Goal: Task Accomplishment & Management: Manage account settings

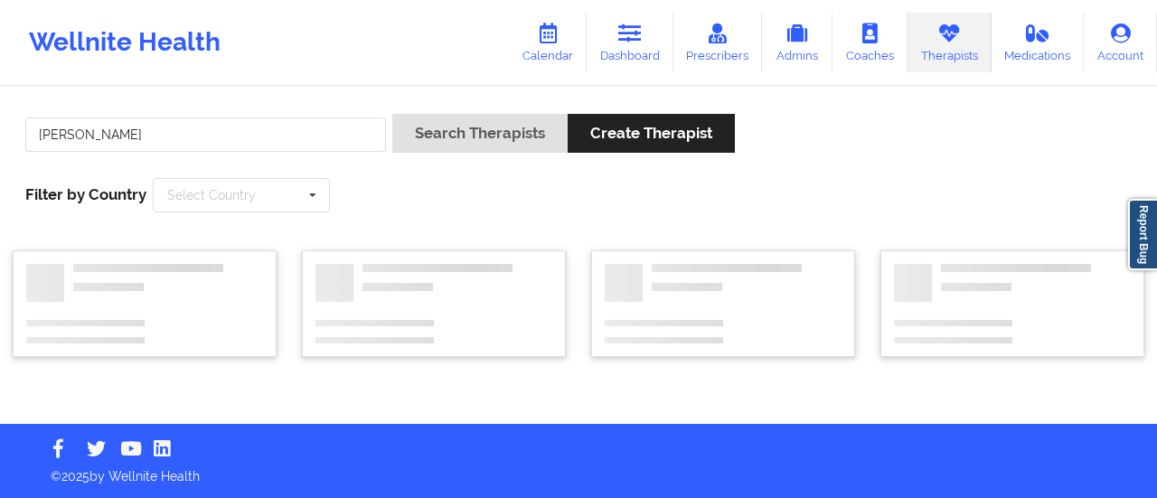
type input "[PERSON_NAME]"
click at [392, 114] on button "Search Therapists" at bounding box center [479, 133] width 175 height 39
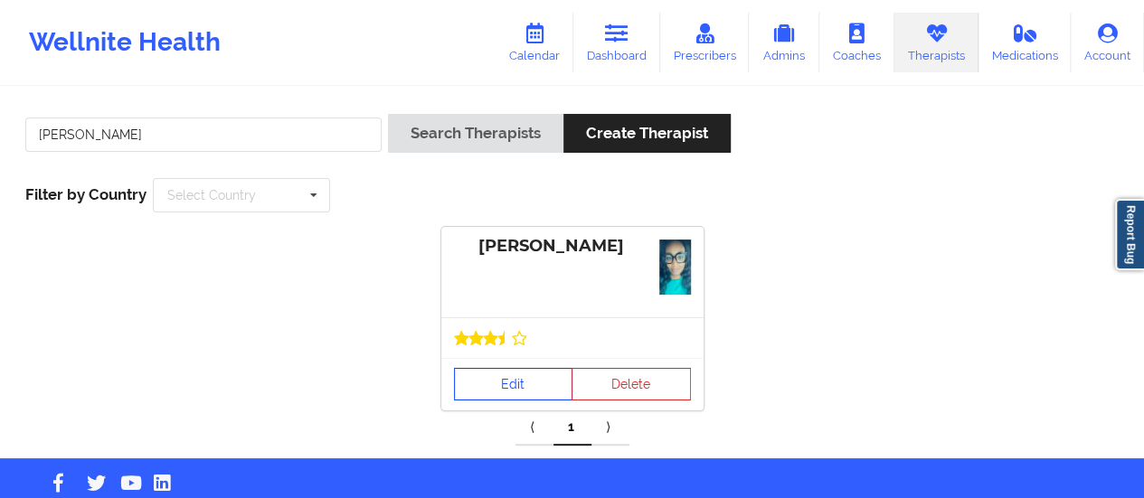
click at [523, 338] on div "[PERSON_NAME] Edit Delete" at bounding box center [572, 319] width 262 height 184
click at [515, 374] on link "Edit" at bounding box center [513, 384] width 119 height 33
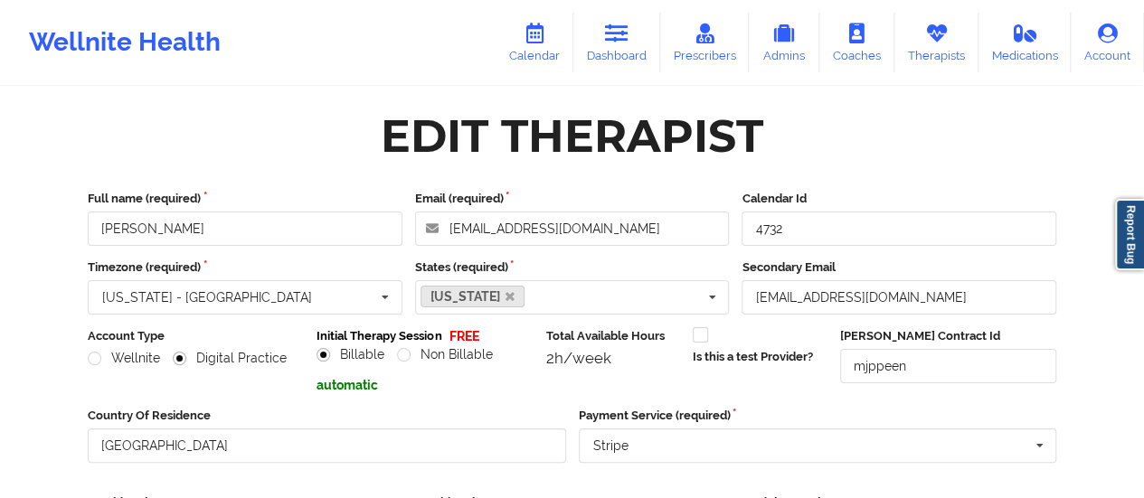
scroll to position [325, 0]
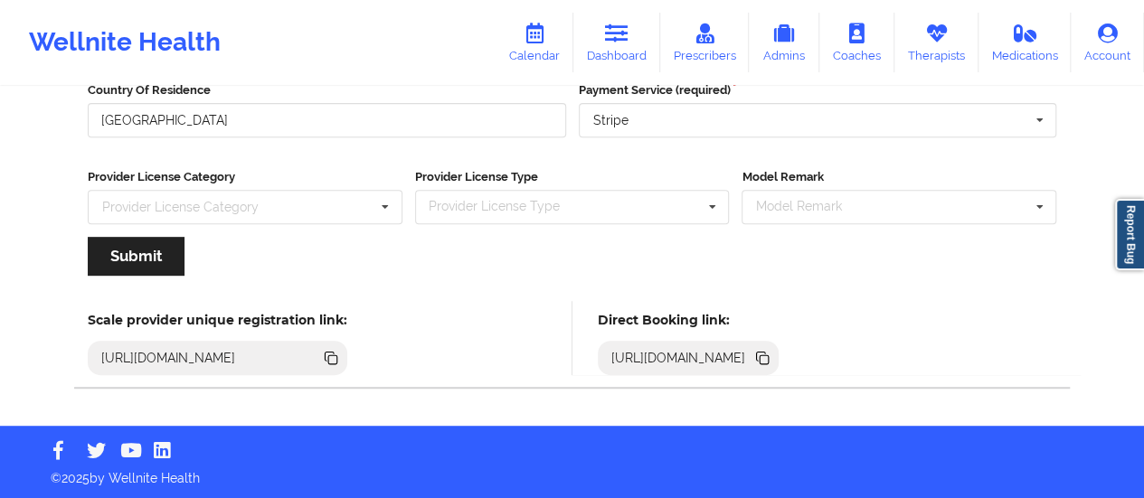
click at [769, 361] on icon at bounding box center [763, 359] width 9 height 9
click at [617, 45] on link "Dashboard" at bounding box center [616, 43] width 87 height 60
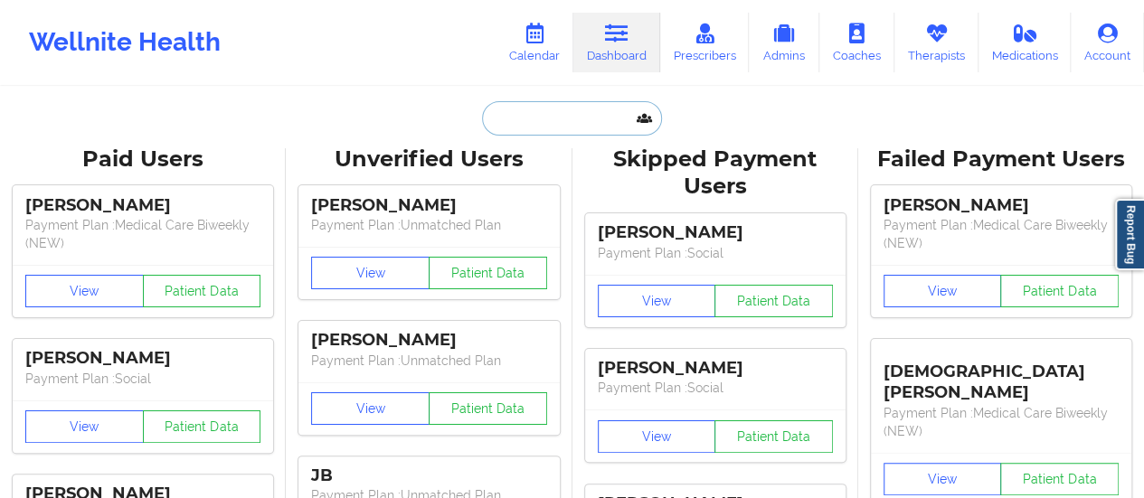
click at [559, 129] on input "text" at bounding box center [571, 118] width 179 height 34
paste input "[EMAIL_ADDRESS][DOMAIN_NAME]"
type input "[EMAIL_ADDRESS][DOMAIN_NAME]"
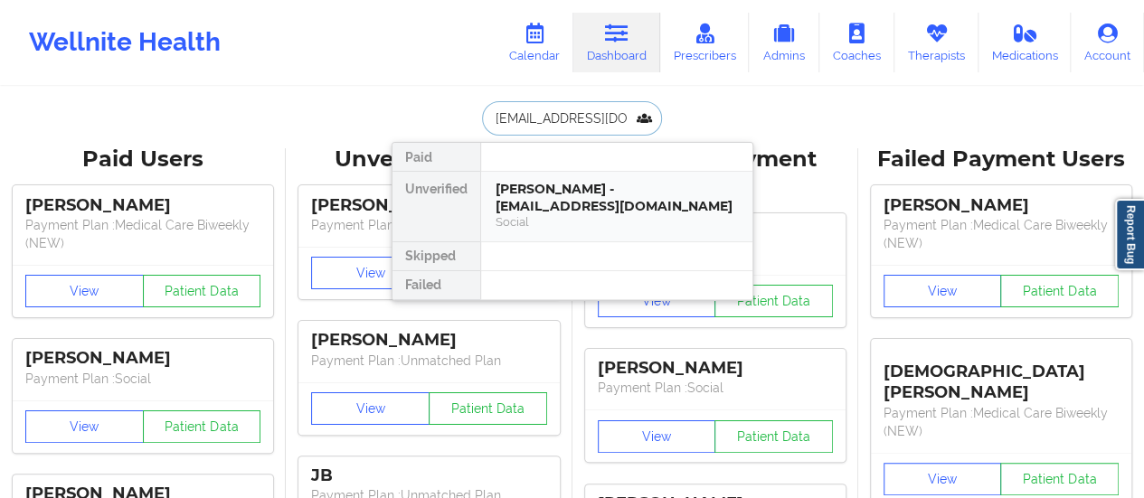
click at [613, 194] on div "[PERSON_NAME] - [EMAIL_ADDRESS][DOMAIN_NAME]" at bounding box center [616, 197] width 242 height 33
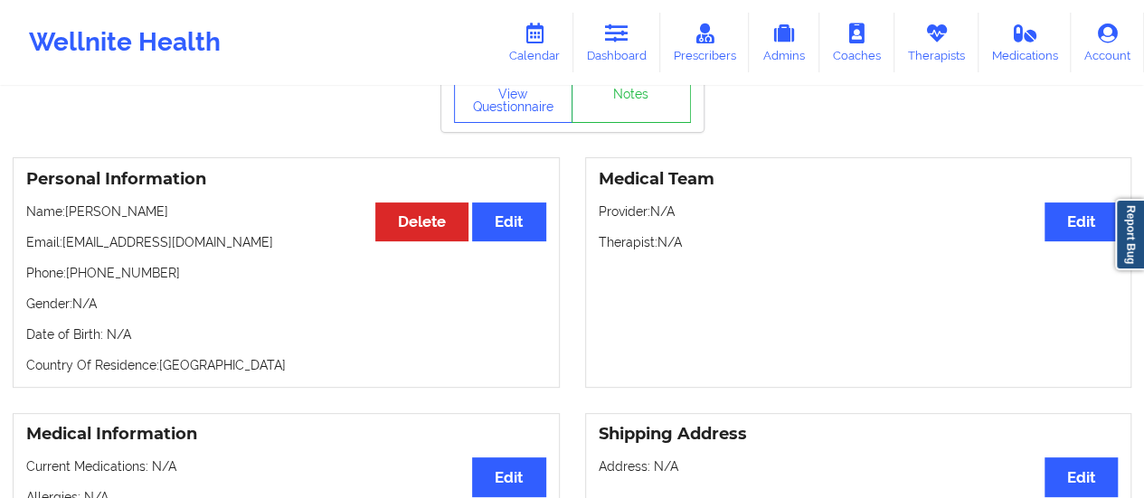
scroll to position [87, 0]
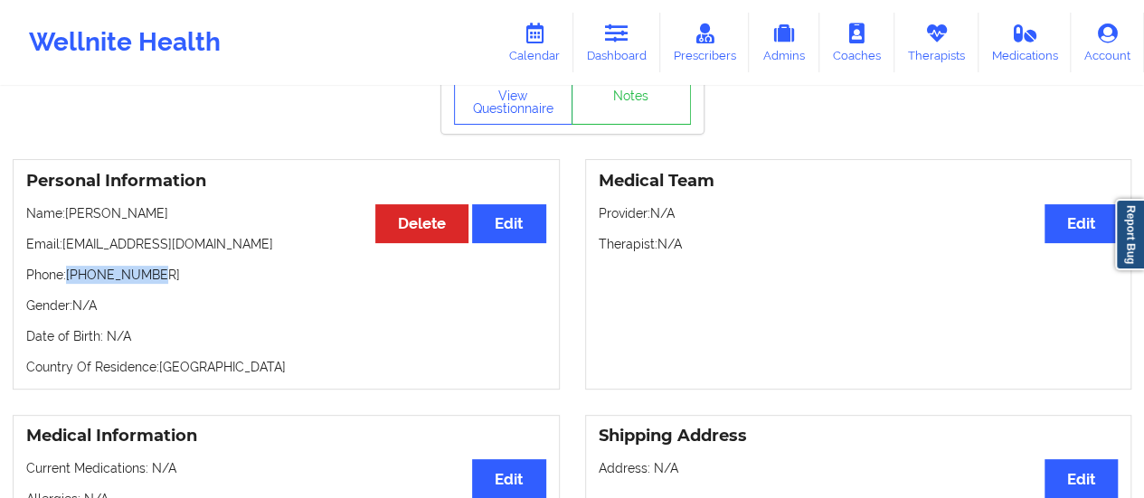
drag, startPoint x: 152, startPoint y: 282, endPoint x: 69, endPoint y: 278, distance: 83.3
click at [69, 278] on p "Phone: [PHONE_NUMBER]" at bounding box center [286, 275] width 520 height 18
copy p "[PHONE_NUMBER]"
click at [503, 240] on button "Edit" at bounding box center [508, 223] width 73 height 39
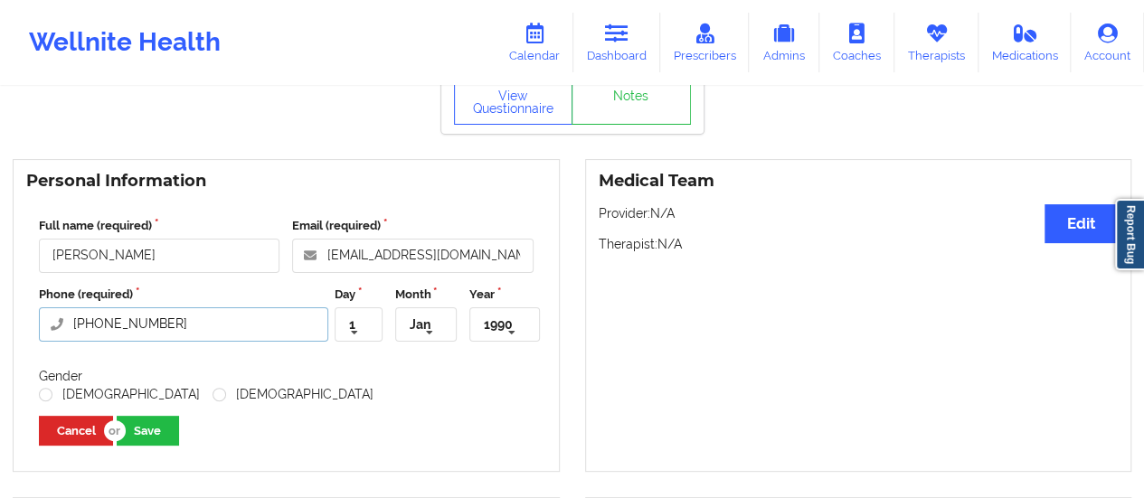
click at [192, 331] on input "[PHONE_NUMBER]" at bounding box center [183, 324] width 289 height 34
paste input "(409) 730-541"
type input "[PHONE_NUMBER]"
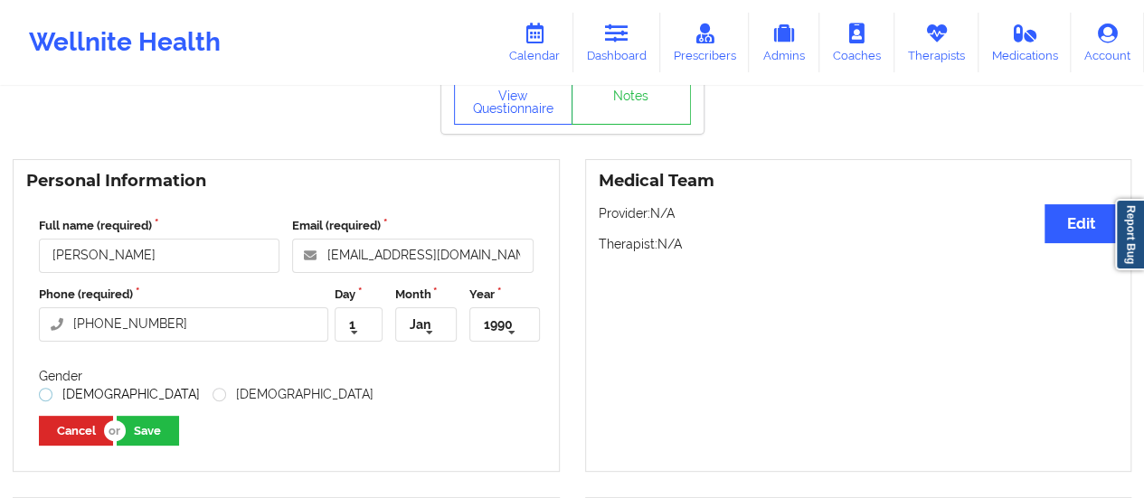
click at [45, 394] on label "[DEMOGRAPHIC_DATA]" at bounding box center [119, 394] width 161 height 15
click at [45, 394] on input "[DEMOGRAPHIC_DATA]" at bounding box center [46, 394] width 15 height 15
radio input "true"
click at [136, 428] on button "Save" at bounding box center [148, 431] width 62 height 30
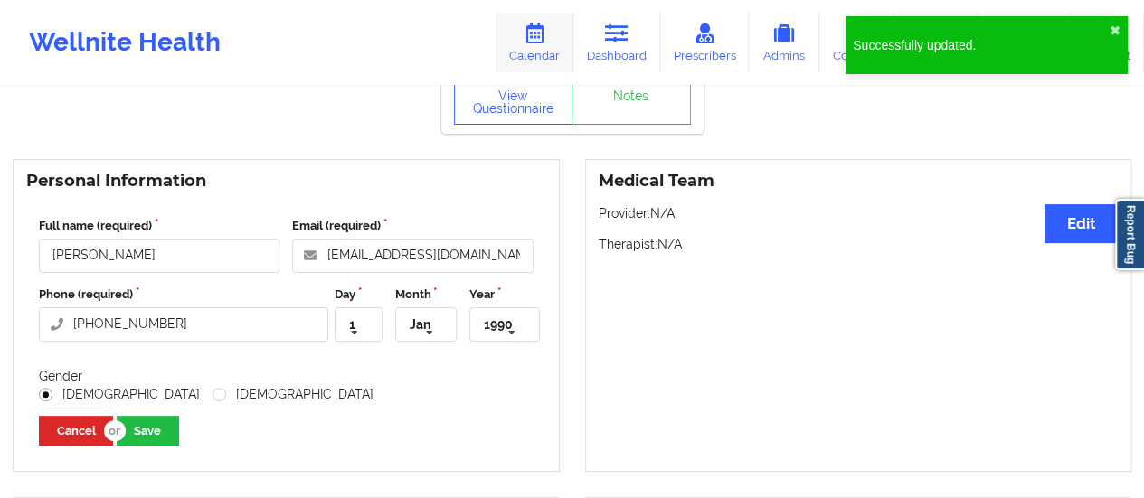
click at [536, 62] on link "Calendar" at bounding box center [534, 43] width 78 height 60
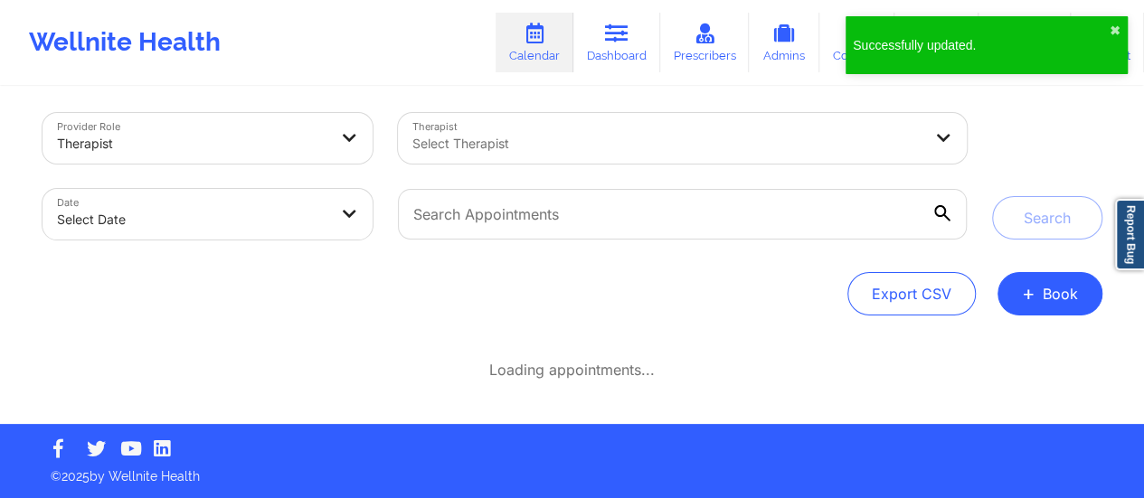
scroll to position [7, 0]
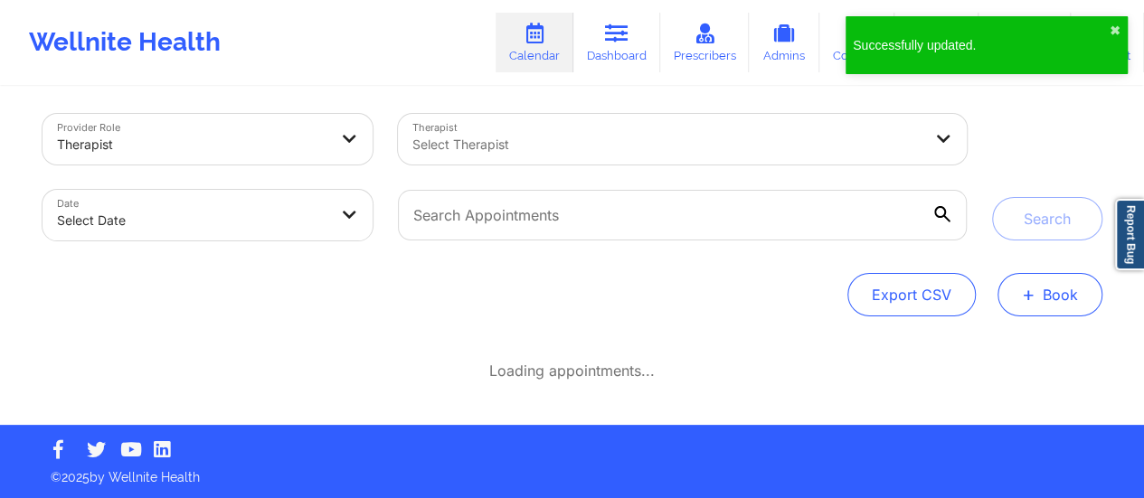
click at [1051, 297] on button "+ Book" at bounding box center [1049, 294] width 105 height 43
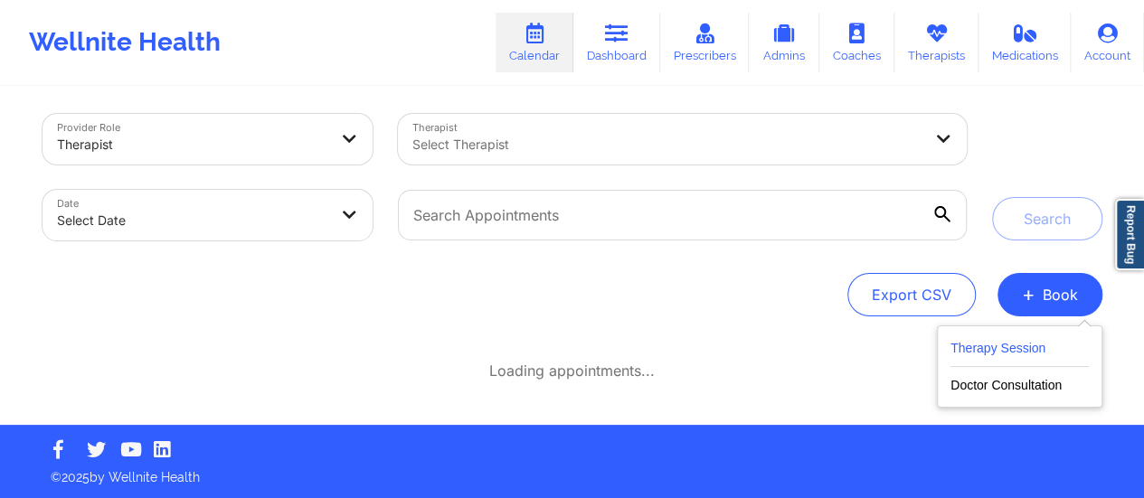
click at [984, 351] on button "Therapy Session" at bounding box center [1019, 352] width 138 height 30
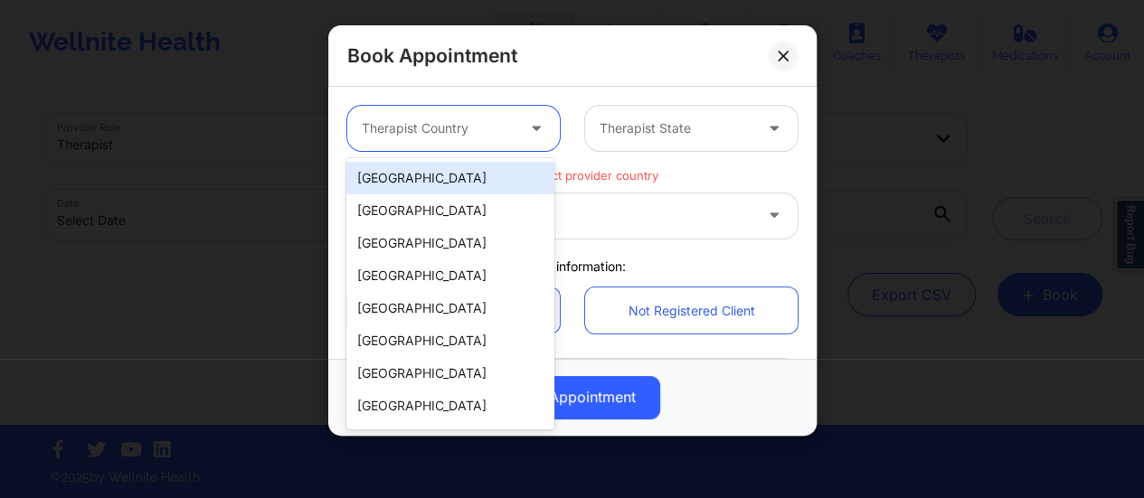
click at [435, 124] on div at bounding box center [438, 129] width 153 height 22
click at [384, 177] on div "[GEOGRAPHIC_DATA]" at bounding box center [450, 178] width 208 height 33
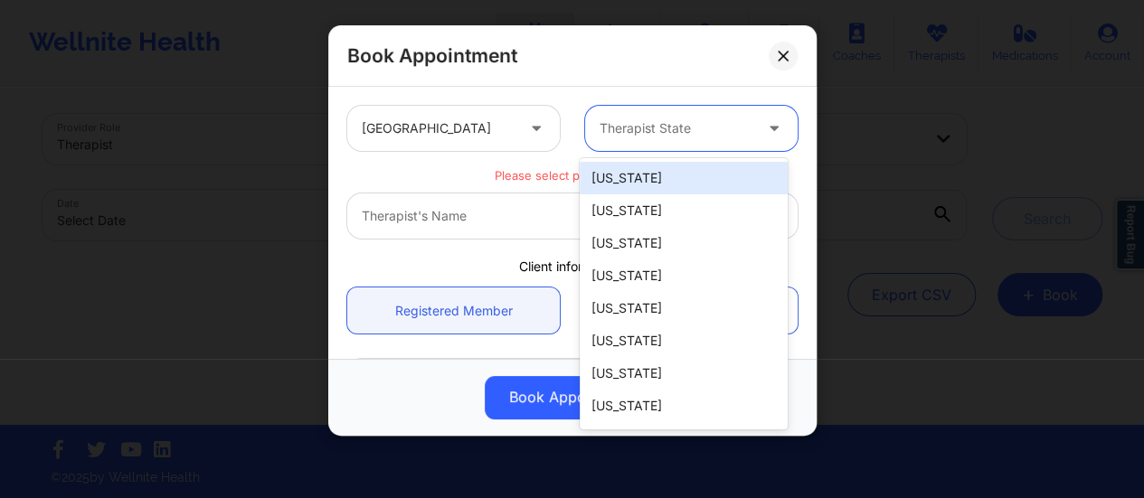
click at [609, 135] on div at bounding box center [675, 129] width 153 height 22
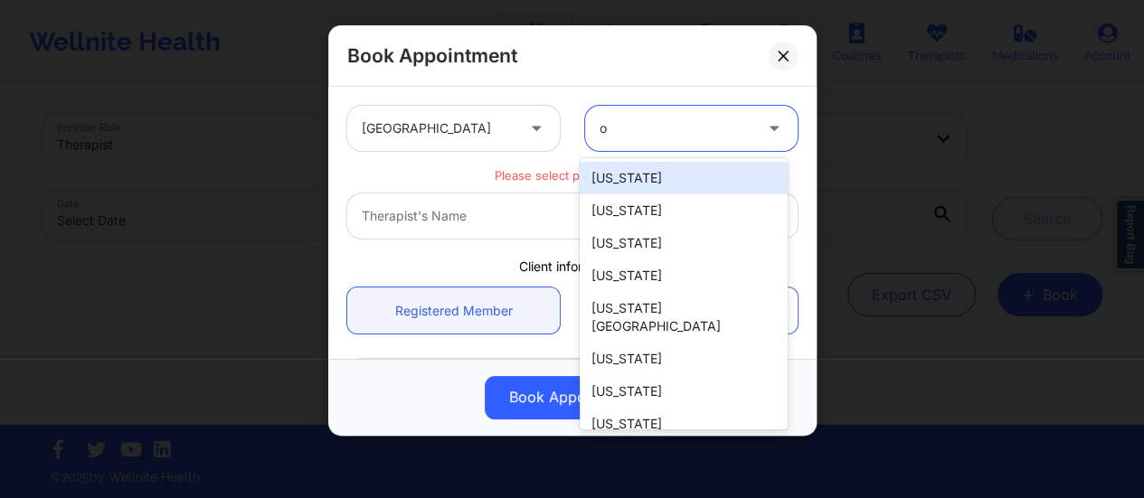
type input "oh"
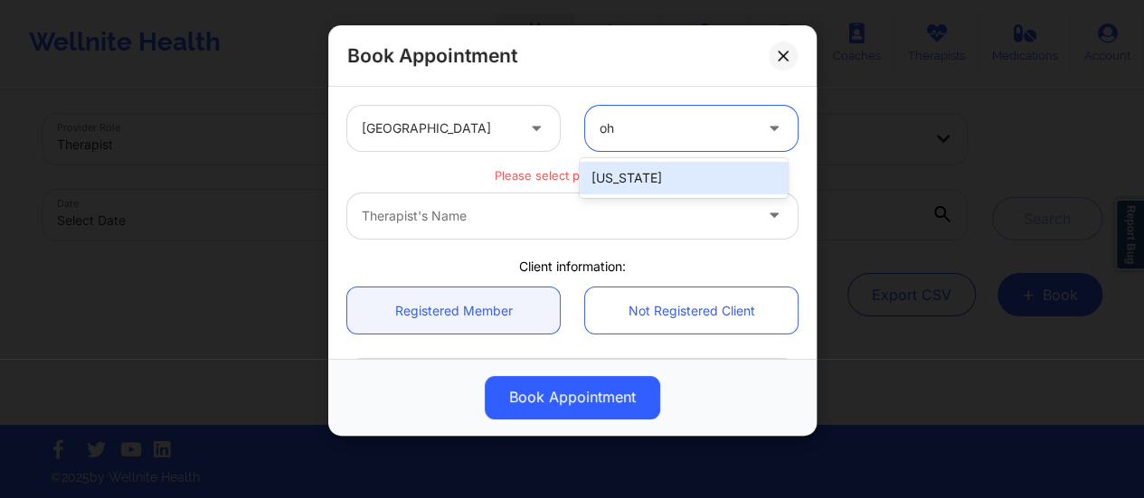
click at [621, 170] on div "[US_STATE]" at bounding box center [684, 178] width 208 height 33
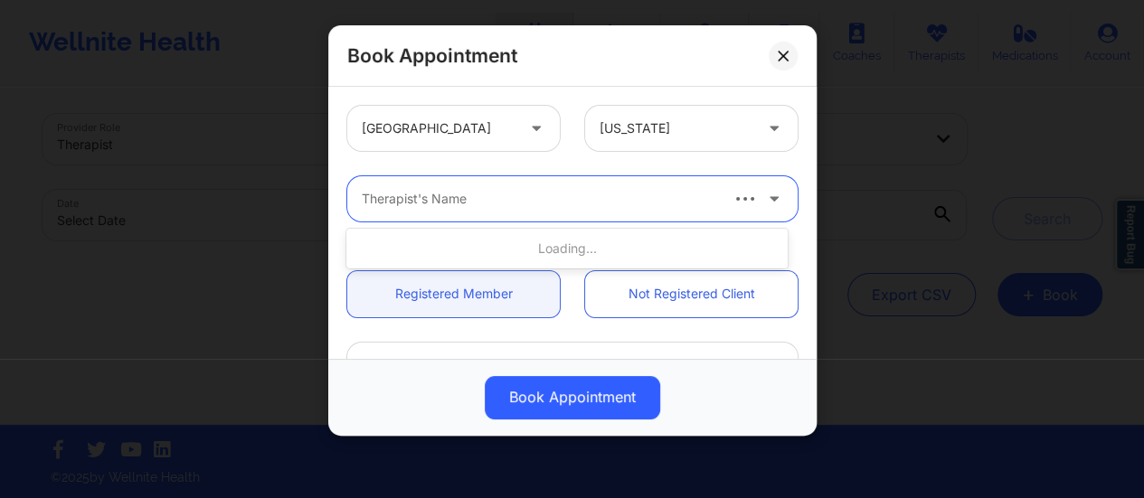
click at [492, 215] on div "Therapist's Name" at bounding box center [532, 198] width 371 height 45
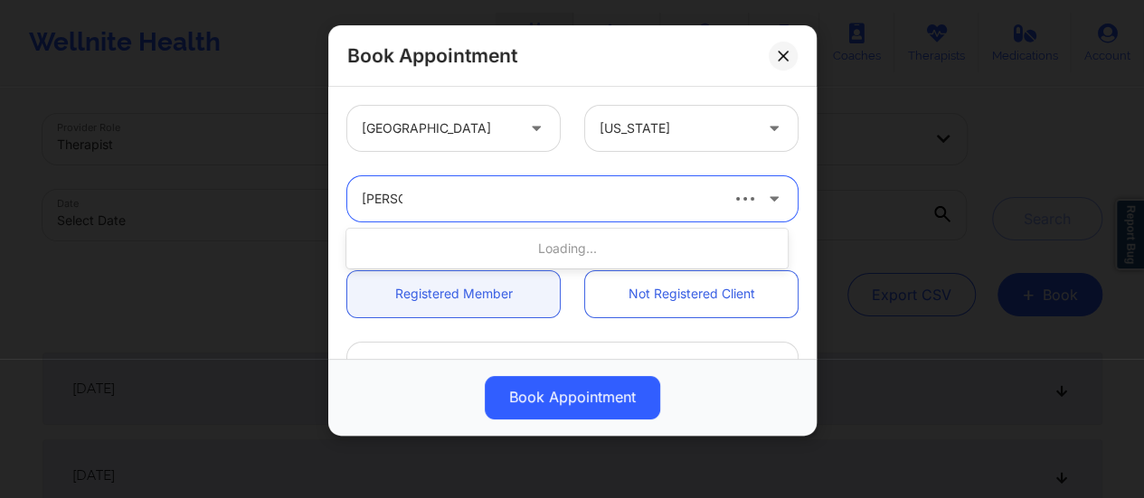
type input "[PERSON_NAME]"
click at [557, 255] on div "Loading..." at bounding box center [566, 248] width 441 height 33
click at [770, 196] on icon at bounding box center [774, 195] width 18 height 15
click at [614, 191] on div at bounding box center [539, 199] width 354 height 22
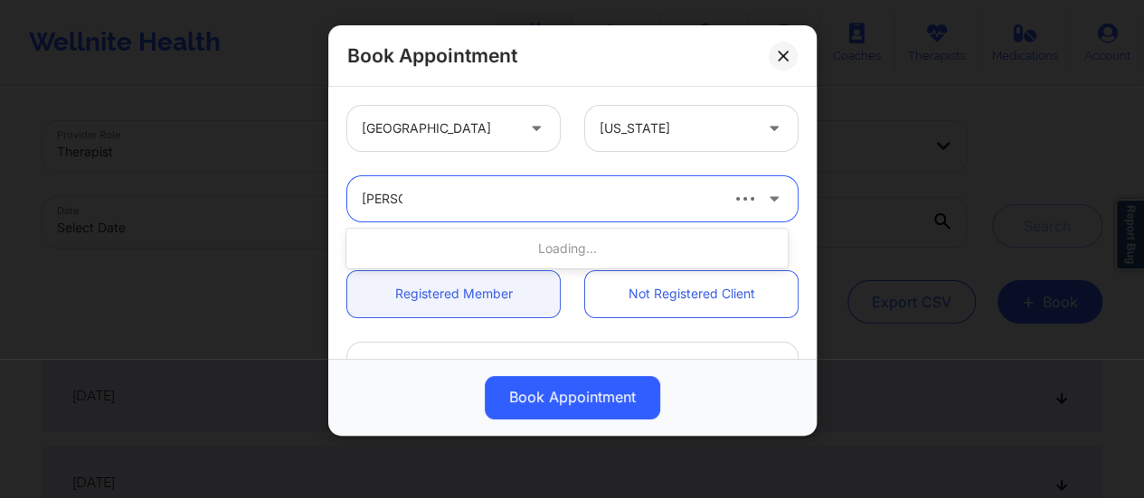
type input "[PERSON_NAME]"
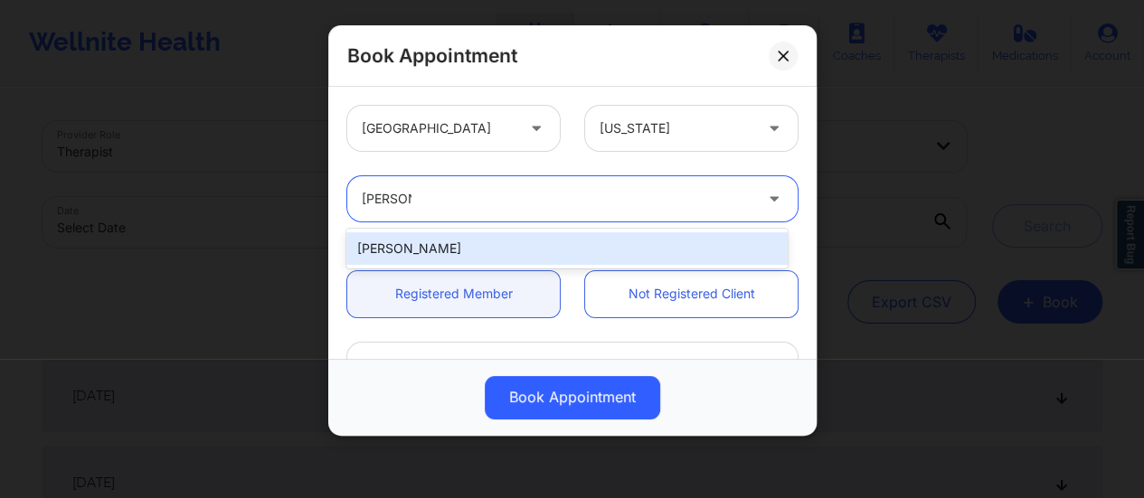
click at [496, 244] on div "[PERSON_NAME]" at bounding box center [566, 248] width 441 height 33
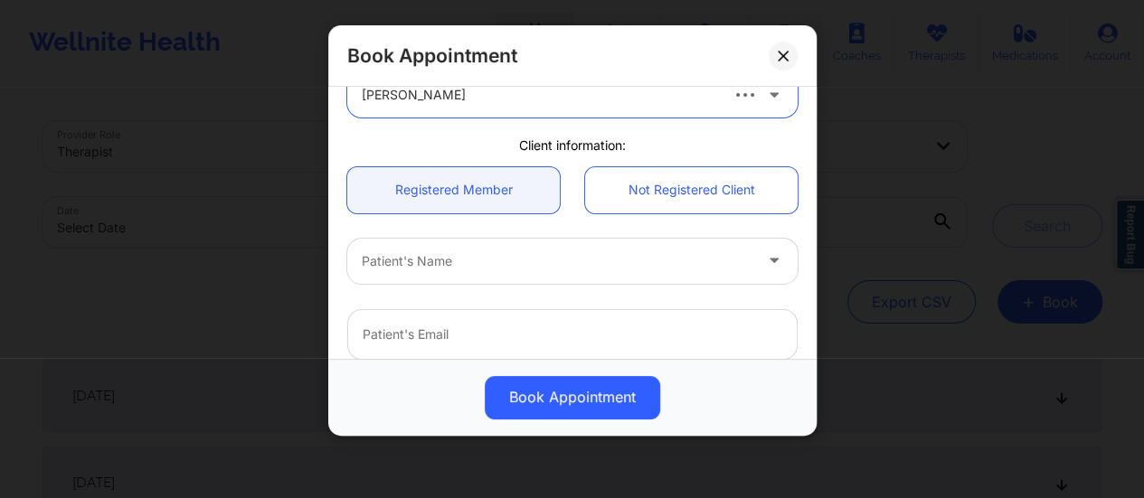
scroll to position [105, 0]
click at [662, 206] on link "Not Registered Client" at bounding box center [691, 189] width 212 height 46
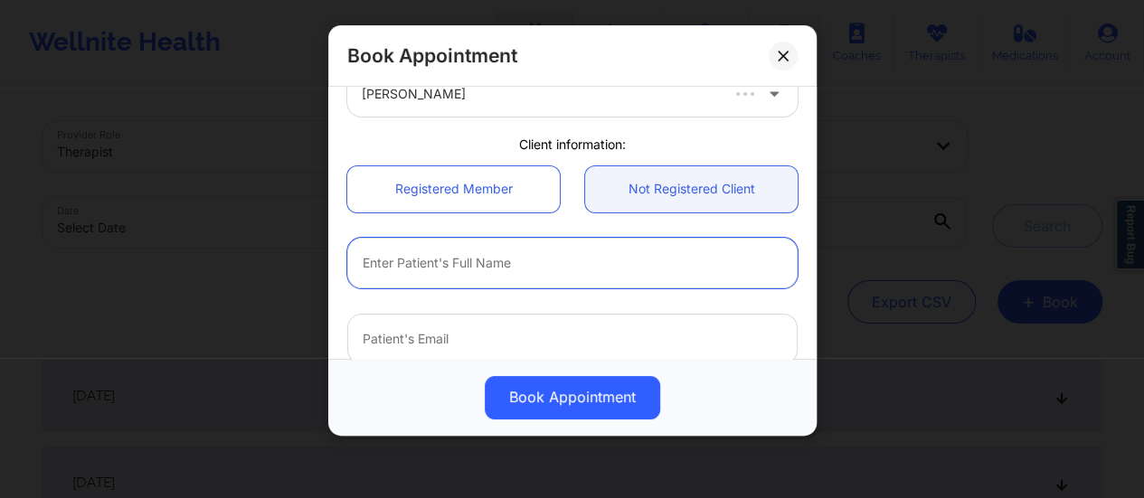
click at [572, 272] on input "text" at bounding box center [572, 263] width 450 height 51
type input "[PERSON_NAME]"
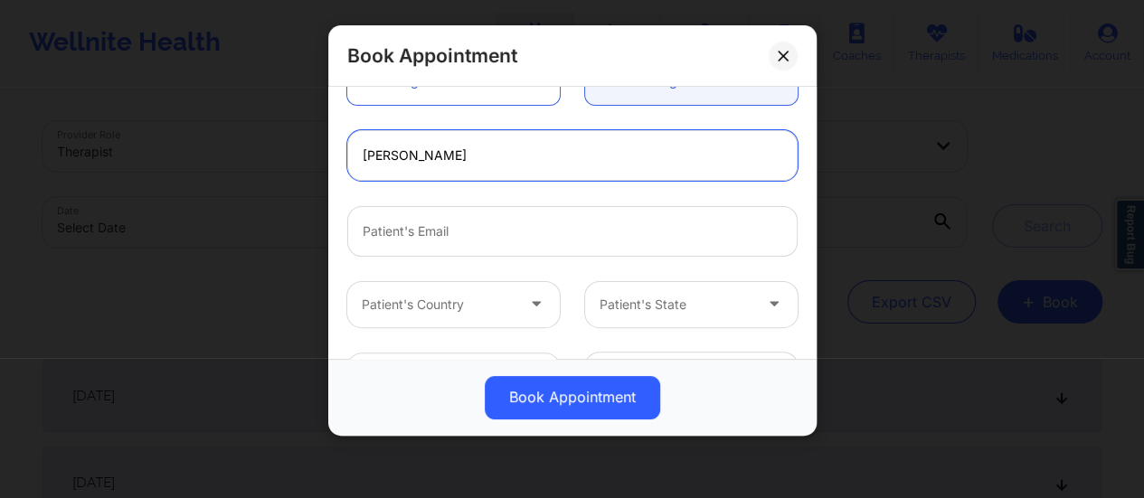
scroll to position [213, 0]
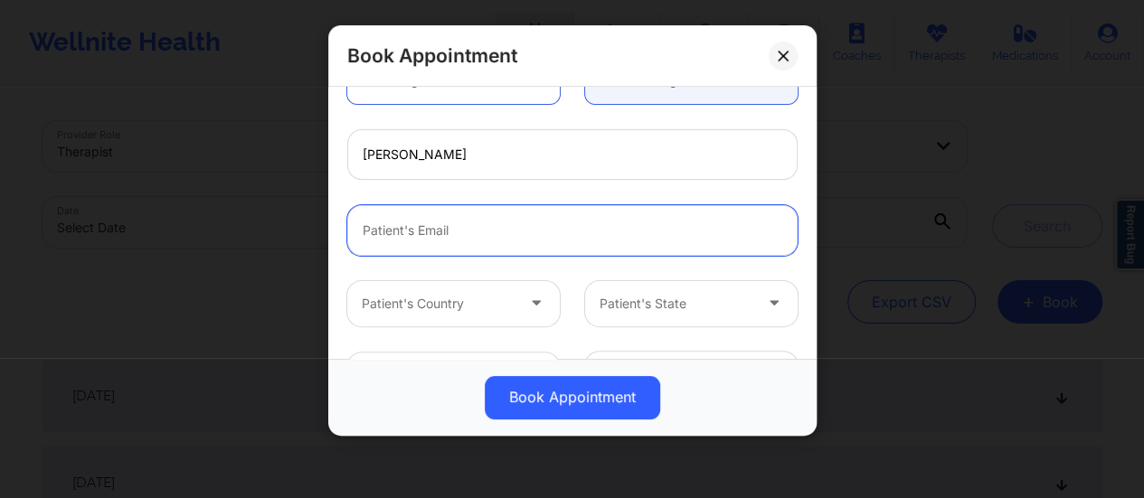
click at [468, 214] on input "email" at bounding box center [572, 230] width 450 height 51
type input "[PERSON_NAME][EMAIL_ADDRESS][DOMAIN_NAME]"
click at [530, 228] on input "[PERSON_NAME][EMAIL_ADDRESS][DOMAIN_NAME]" at bounding box center [572, 230] width 450 height 51
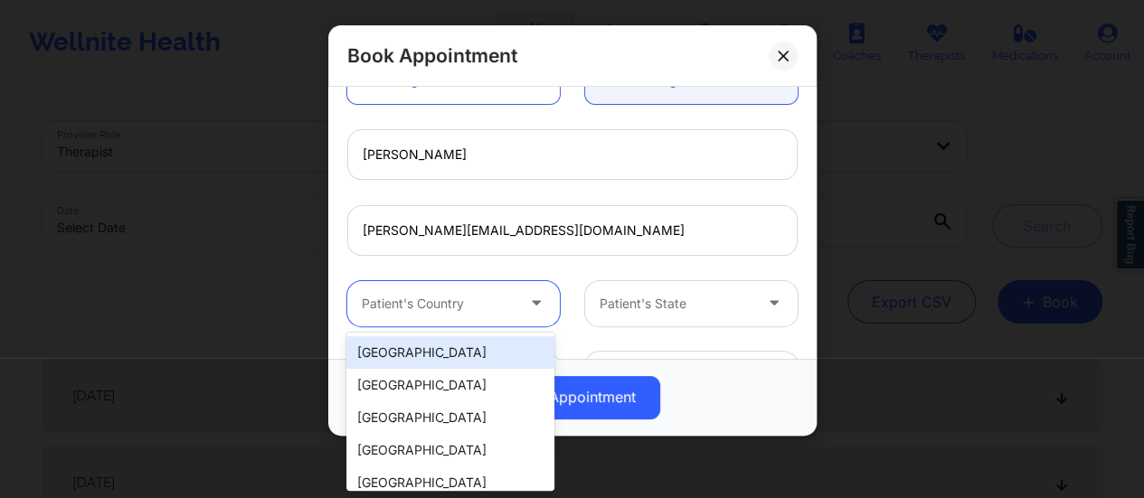
click at [476, 308] on div at bounding box center [438, 304] width 153 height 22
click at [407, 357] on div "[GEOGRAPHIC_DATA]" at bounding box center [450, 352] width 208 height 33
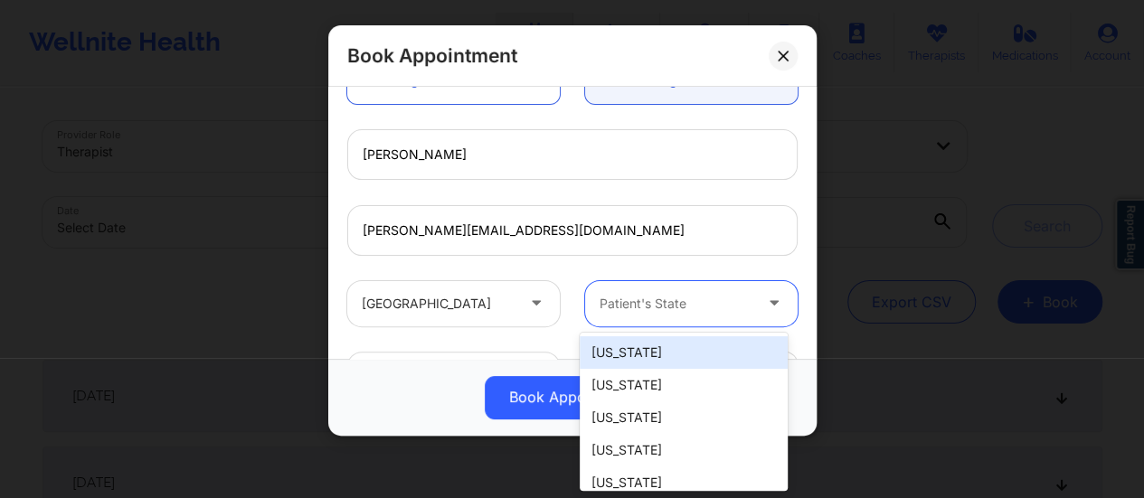
click at [665, 317] on div "Patient's State" at bounding box center [669, 303] width 169 height 45
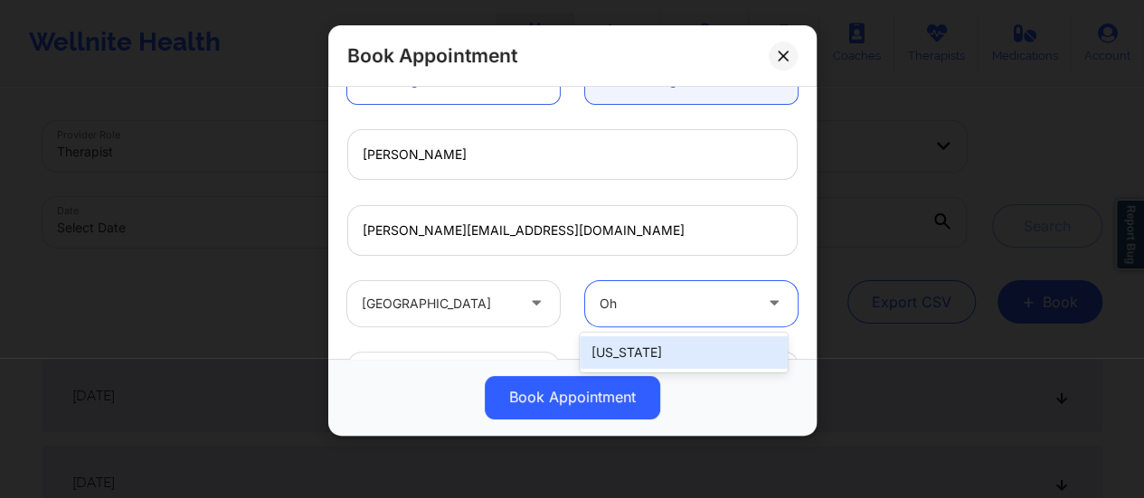
type input "Ohi"
click at [643, 346] on div "[US_STATE]" at bounding box center [684, 352] width 208 height 33
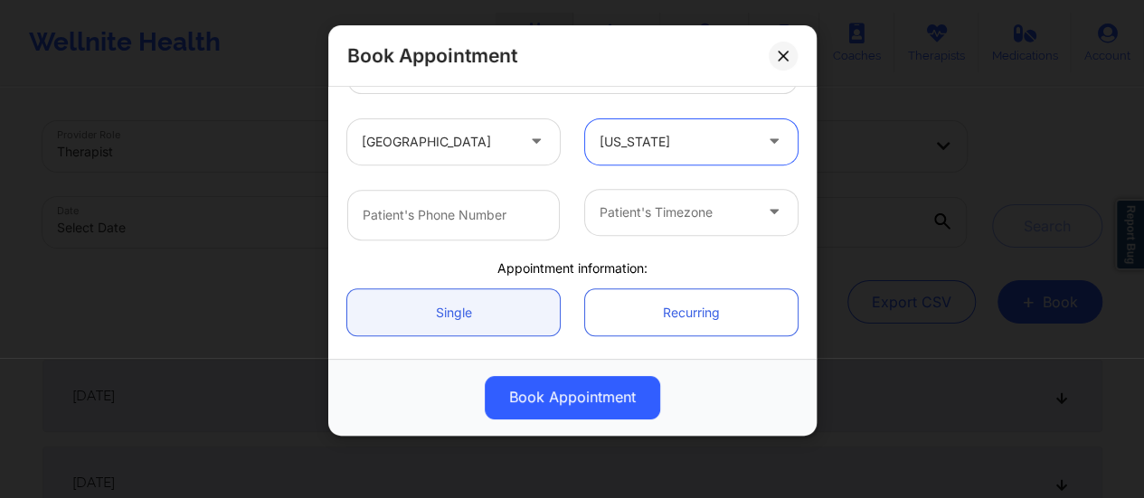
scroll to position [391, 0]
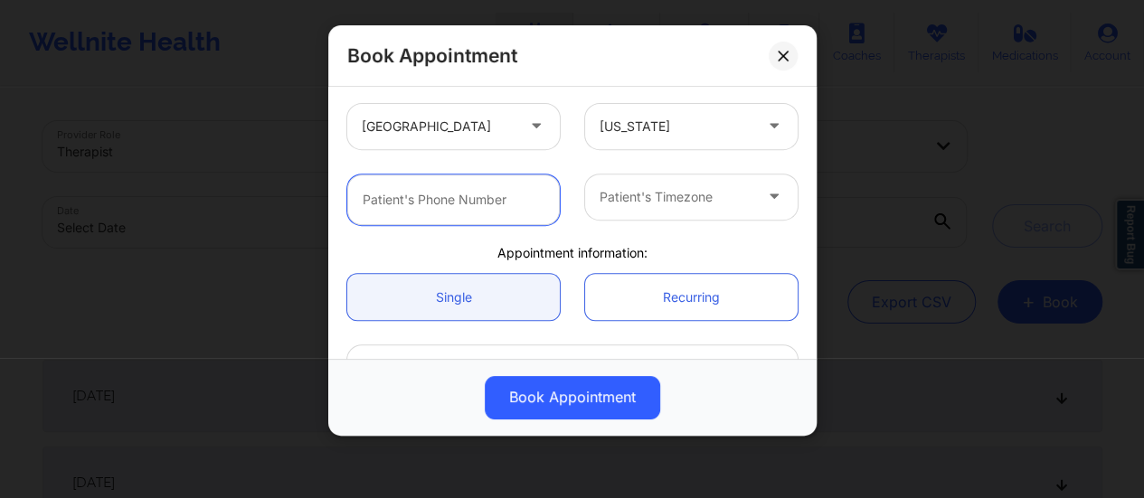
click at [497, 213] on input "text" at bounding box center [453, 199] width 212 height 51
paste input "[PHONE_NUMBER]"
type input "[PHONE_NUMBER]"
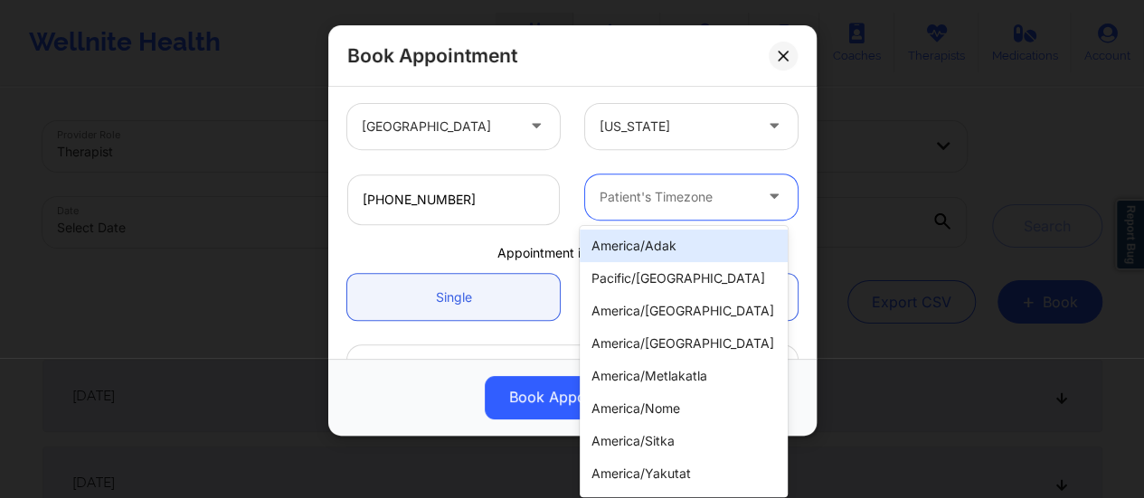
click at [630, 212] on div "Patient's Timezone" at bounding box center [669, 196] width 169 height 45
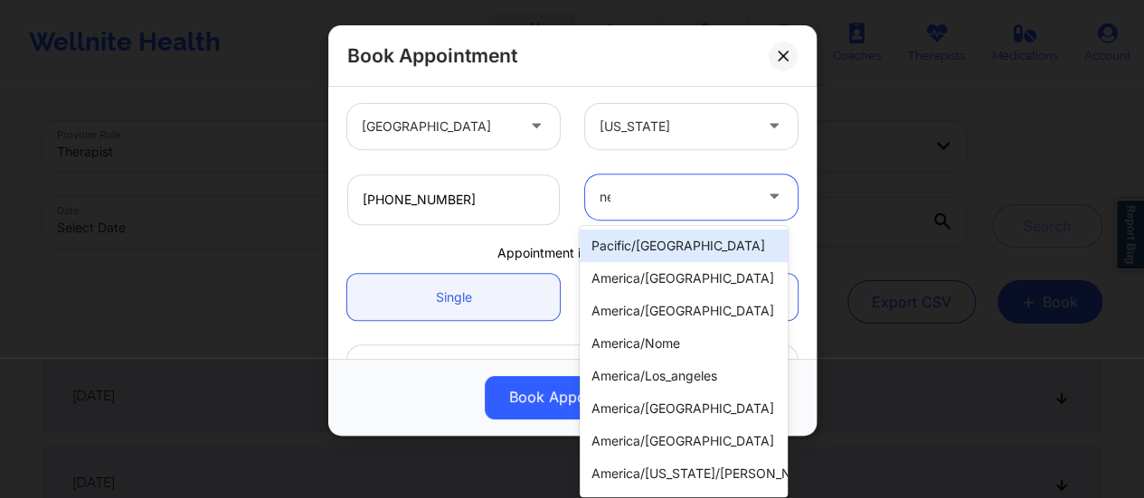
type input "new"
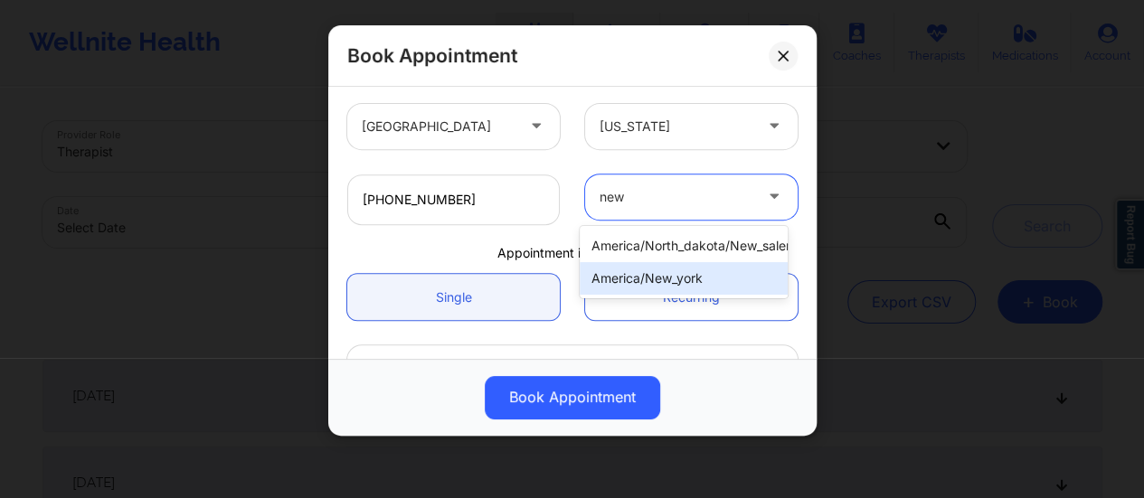
click at [681, 279] on div "america/new_york" at bounding box center [684, 278] width 208 height 33
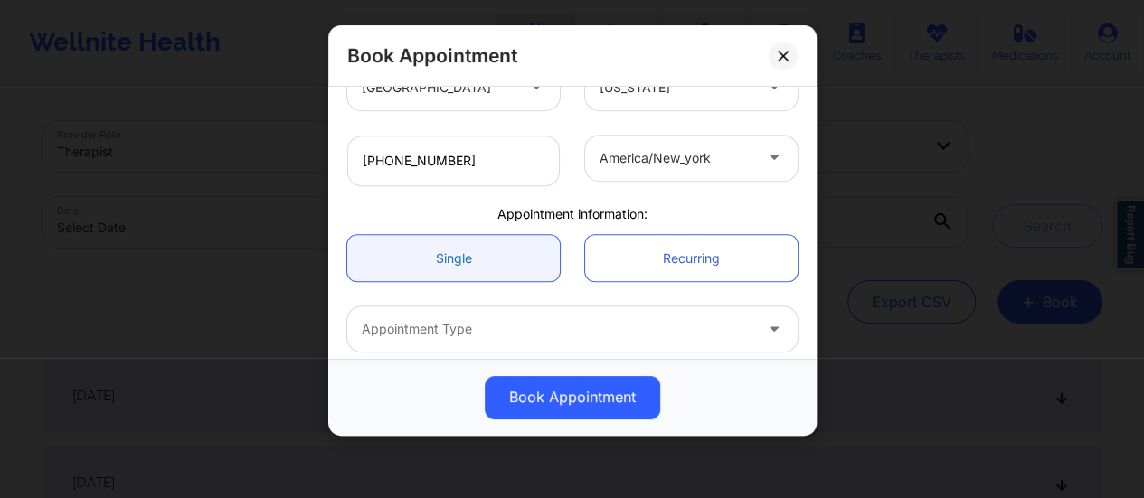
click at [514, 253] on link "Single" at bounding box center [453, 258] width 212 height 46
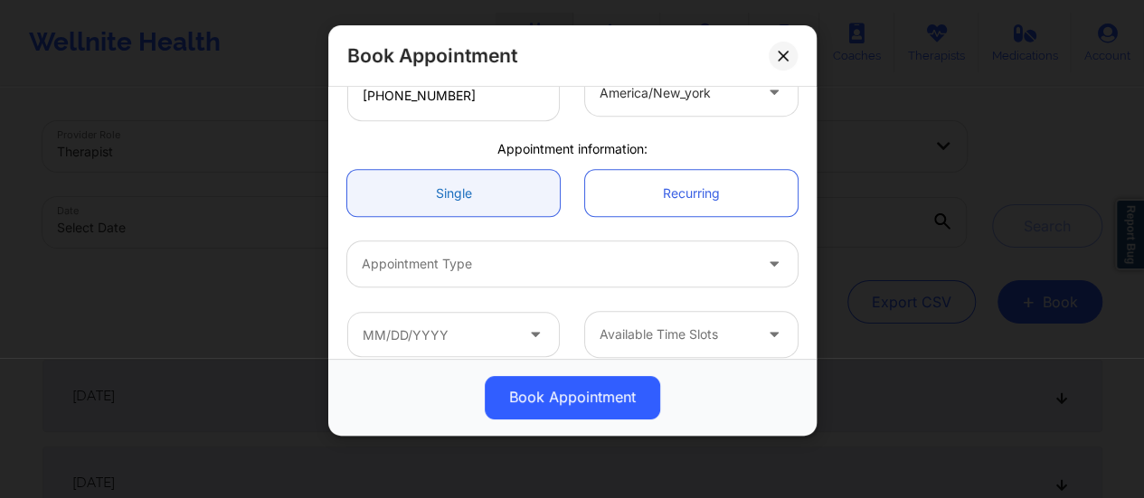
scroll to position [512, 0]
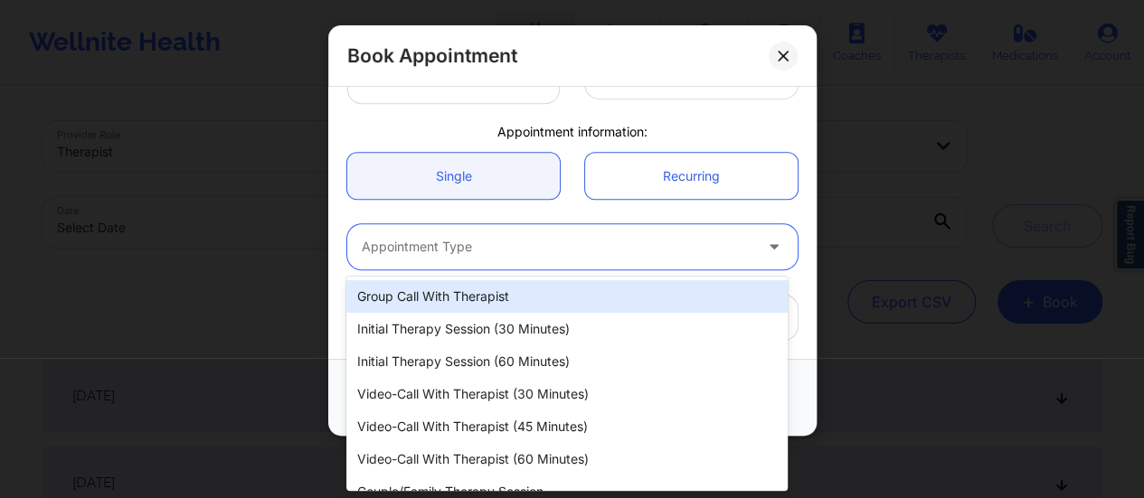
click at [486, 236] on div at bounding box center [557, 247] width 391 height 22
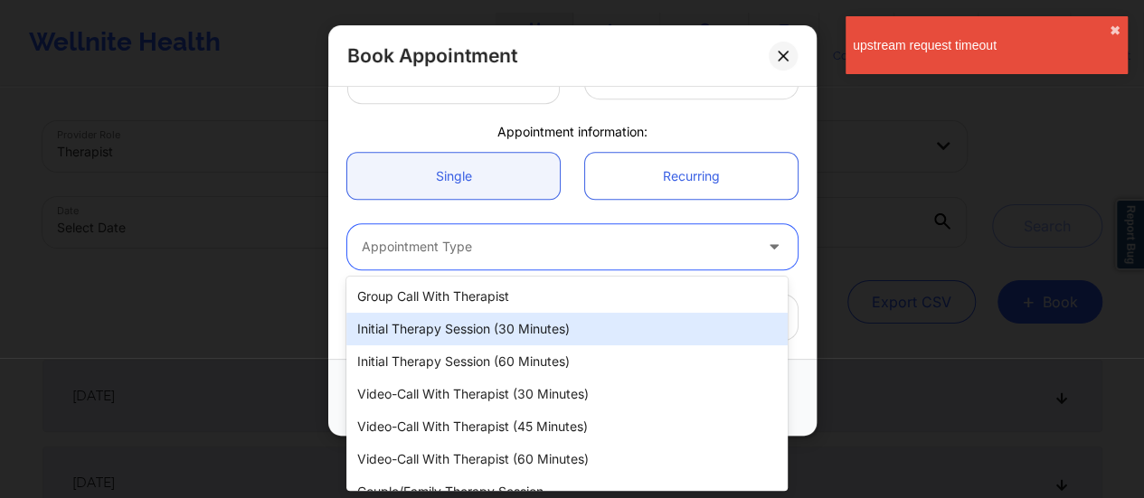
click at [499, 328] on div "Initial Therapy Session (30 minutes)" at bounding box center [566, 329] width 441 height 33
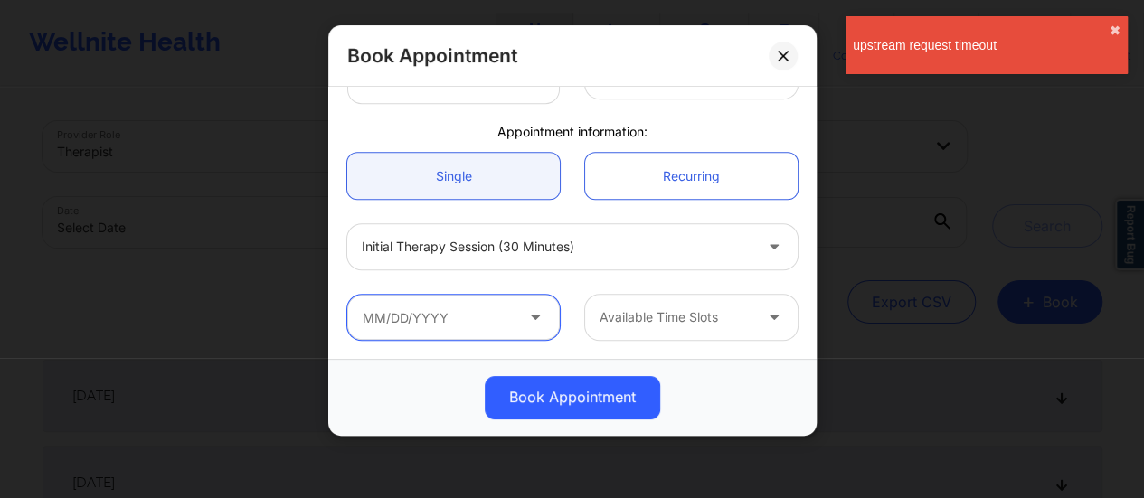
click at [427, 326] on input "text" at bounding box center [453, 317] width 212 height 45
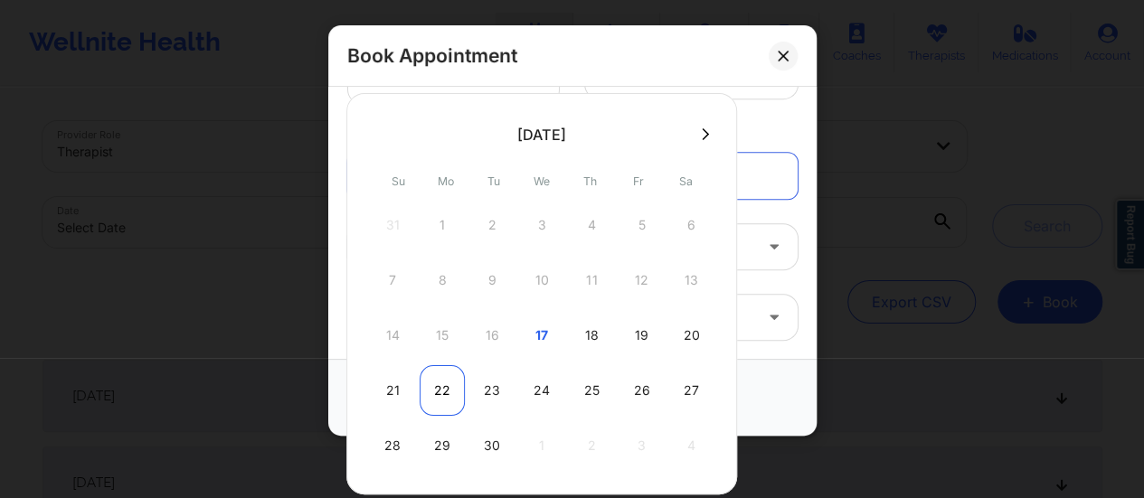
click at [450, 382] on div "22" at bounding box center [442, 390] width 45 height 51
type input "[DATE]"
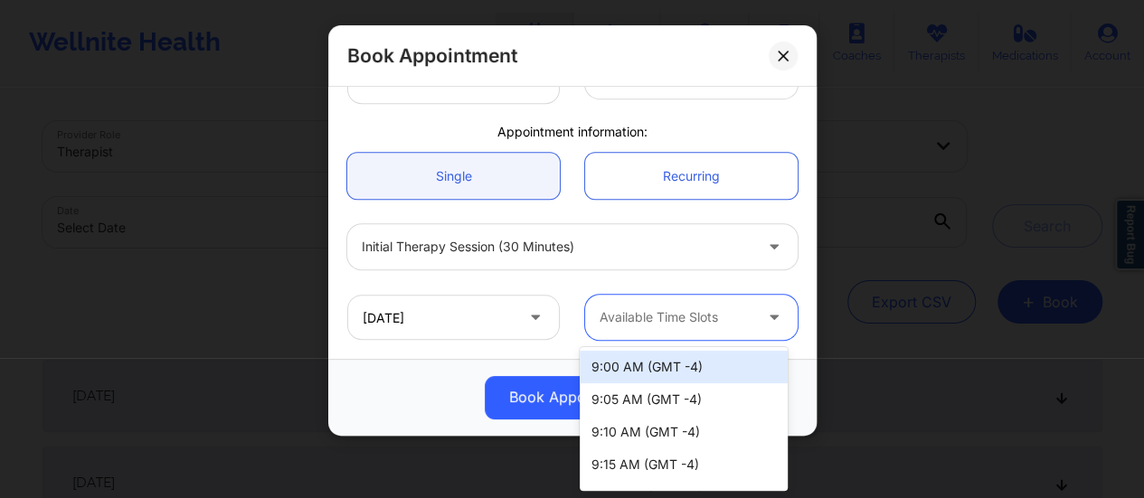
click at [665, 324] on div at bounding box center [675, 317] width 153 height 22
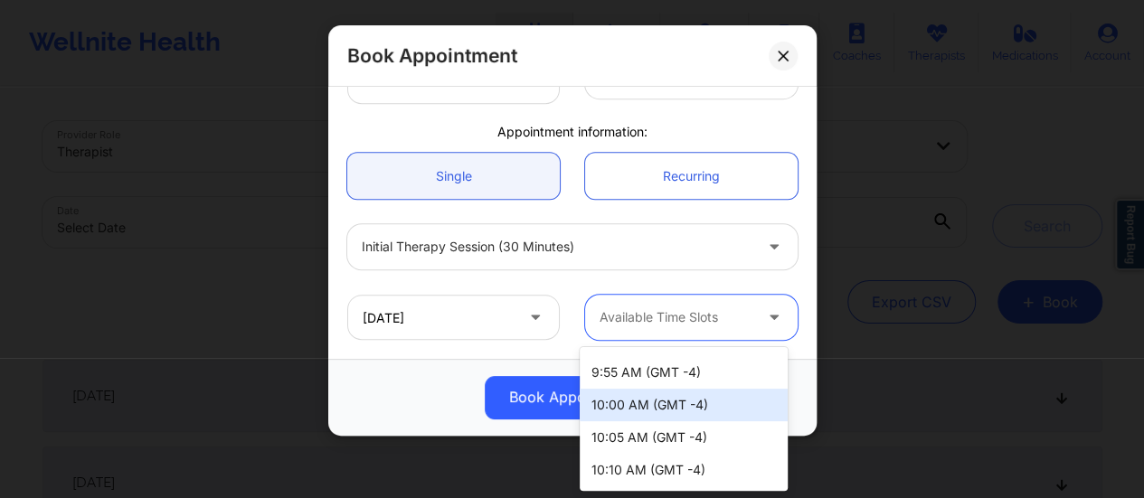
scroll to position [354, 0]
click at [642, 406] on div "10:00 AM (GMT -4)" at bounding box center [684, 403] width 208 height 33
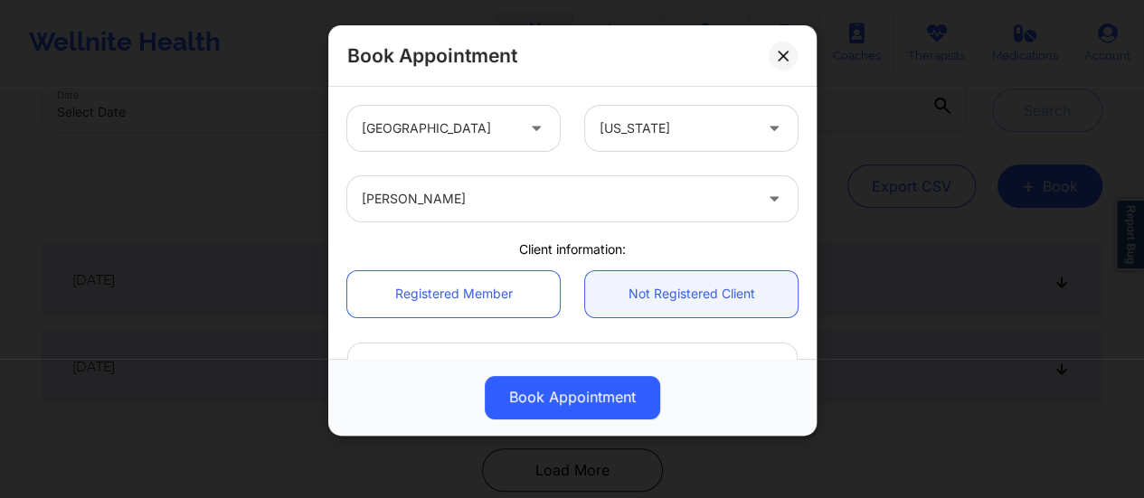
scroll to position [512, 0]
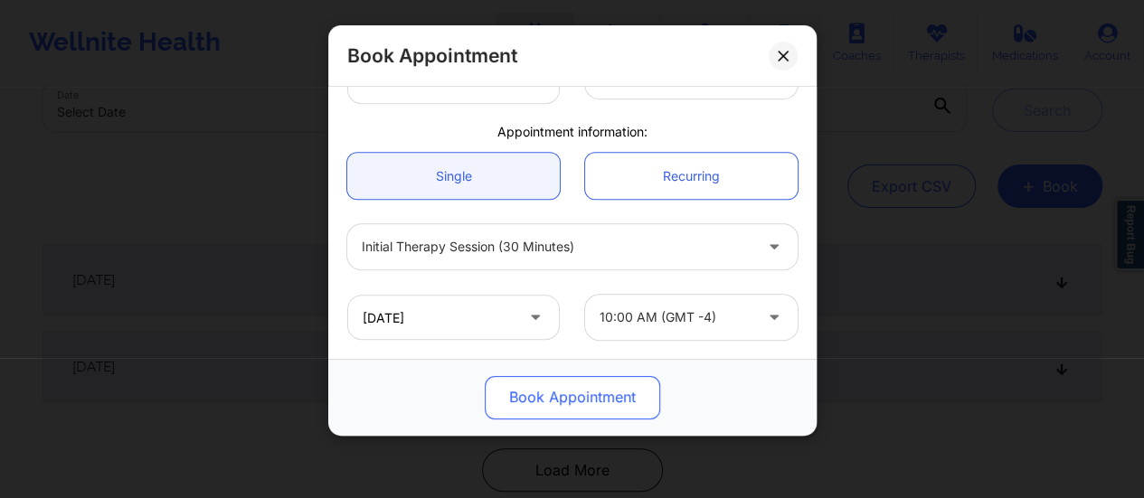
click at [577, 388] on button "Book Appointment" at bounding box center [572, 397] width 175 height 43
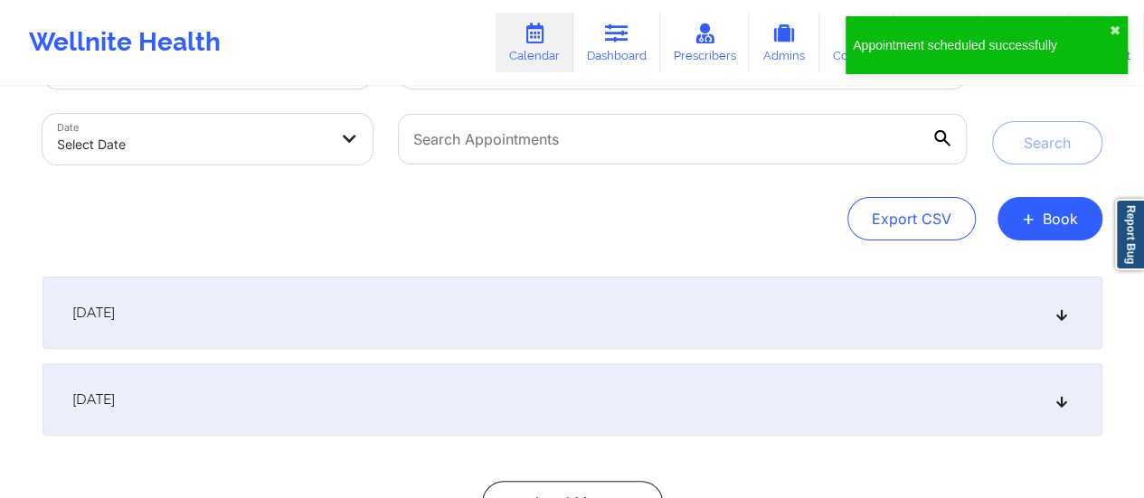
scroll to position [0, 0]
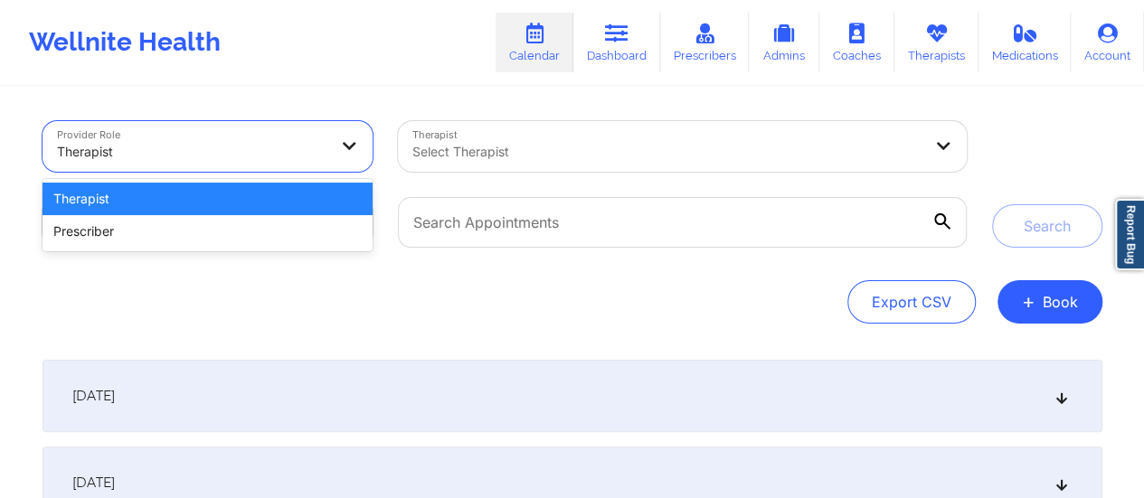
click at [297, 160] on div at bounding box center [192, 152] width 271 height 22
click at [235, 208] on div "Therapist" at bounding box center [207, 199] width 331 height 33
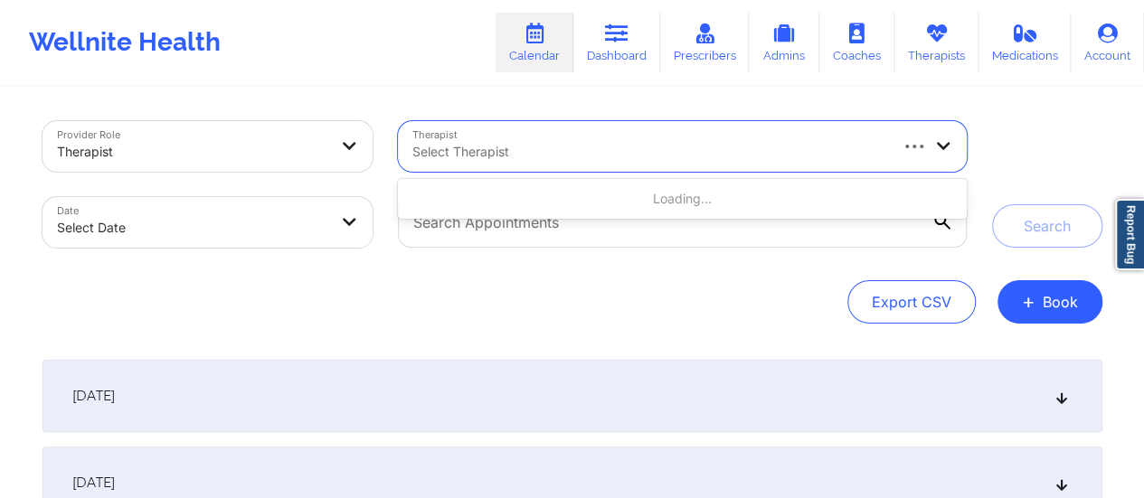
click at [467, 160] on div at bounding box center [648, 152] width 473 height 22
type input "[PERSON_NAME]"
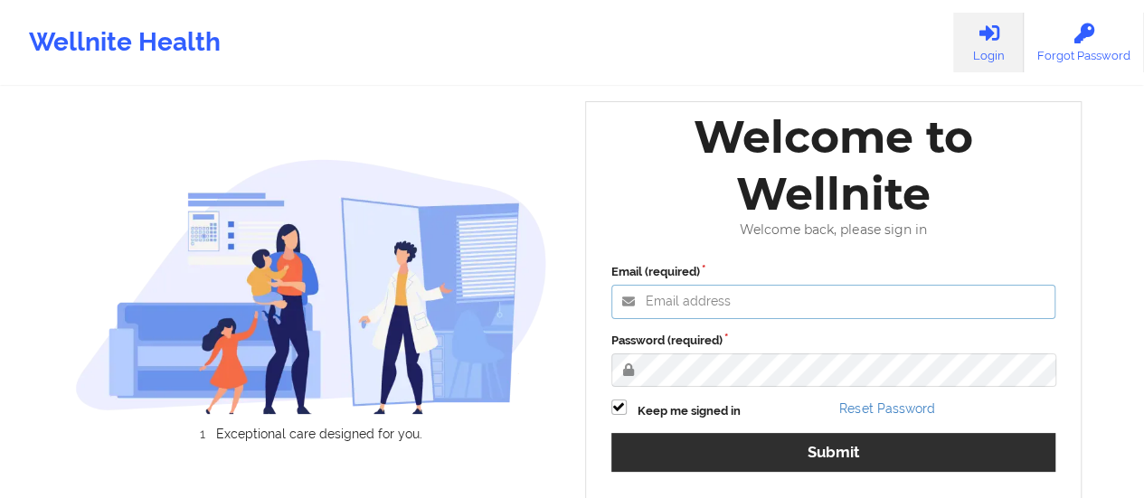
type input "afrancis@wellnite.com"
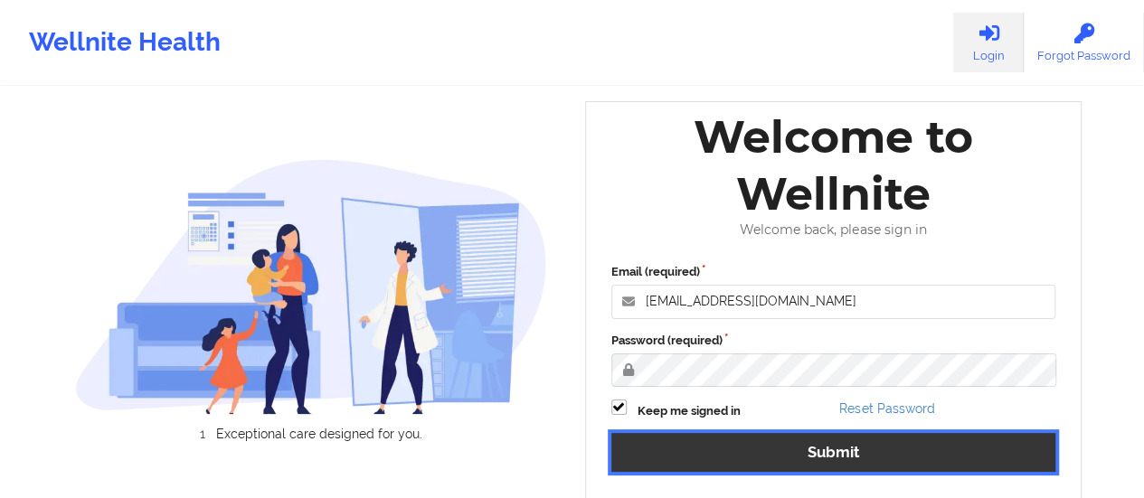
click at [711, 436] on button "Submit" at bounding box center [833, 452] width 445 height 39
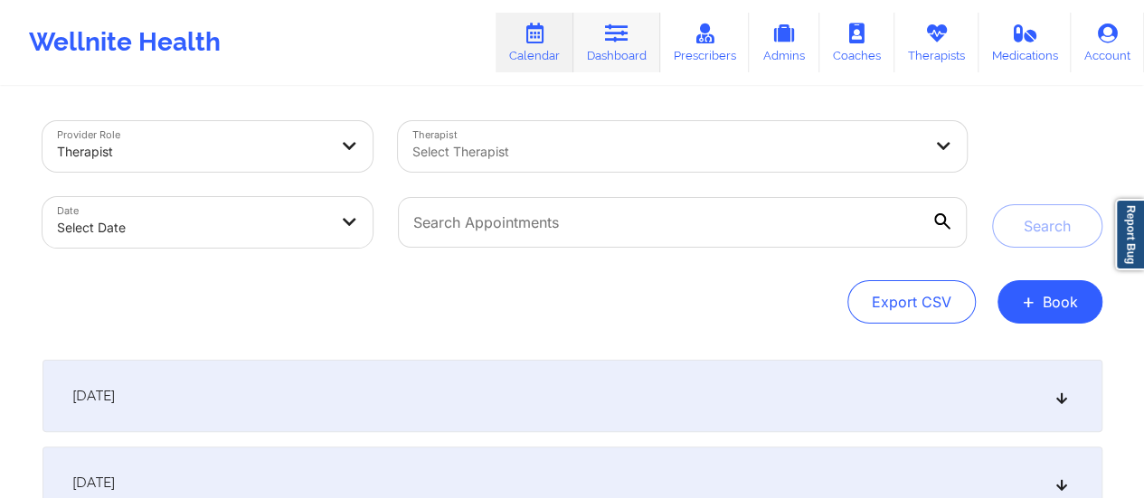
click at [596, 44] on link "Dashboard" at bounding box center [616, 43] width 87 height 60
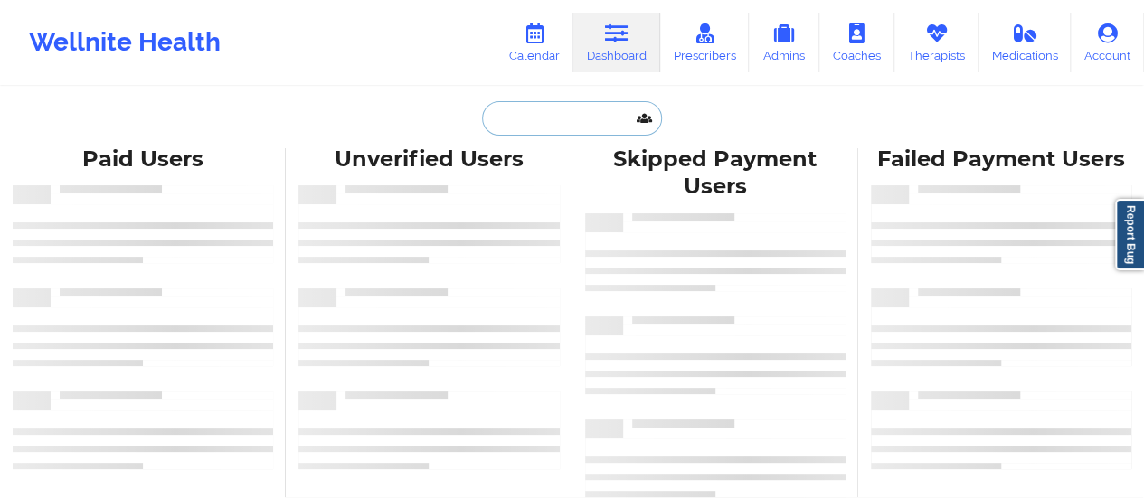
click at [555, 113] on input "text" at bounding box center [571, 118] width 179 height 34
paste input "alexis91802@gmail.com"
type input "alexis91802@gmail.com"
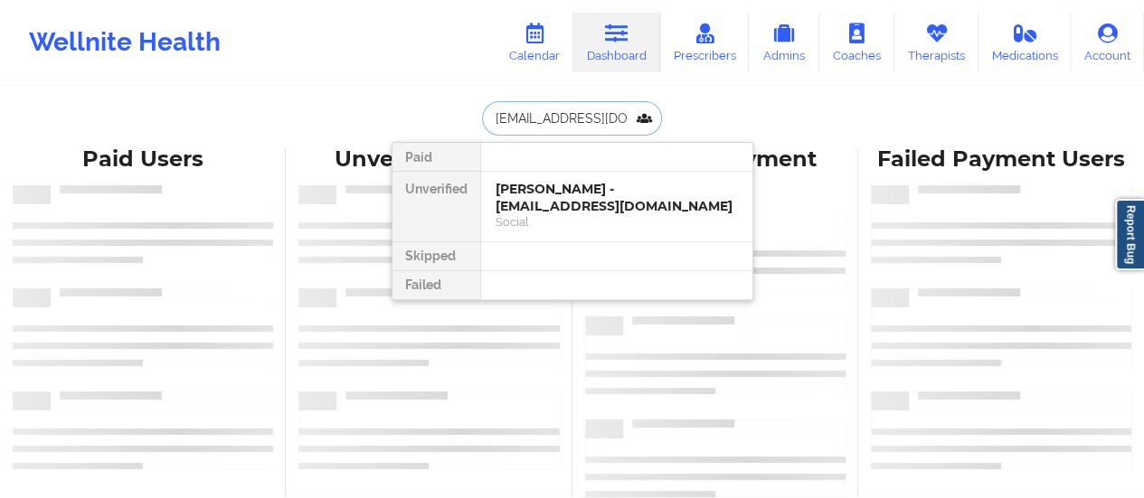
click at [557, 194] on div "Alexis Bartels - alexis91802@gmail.com" at bounding box center [616, 197] width 242 height 33
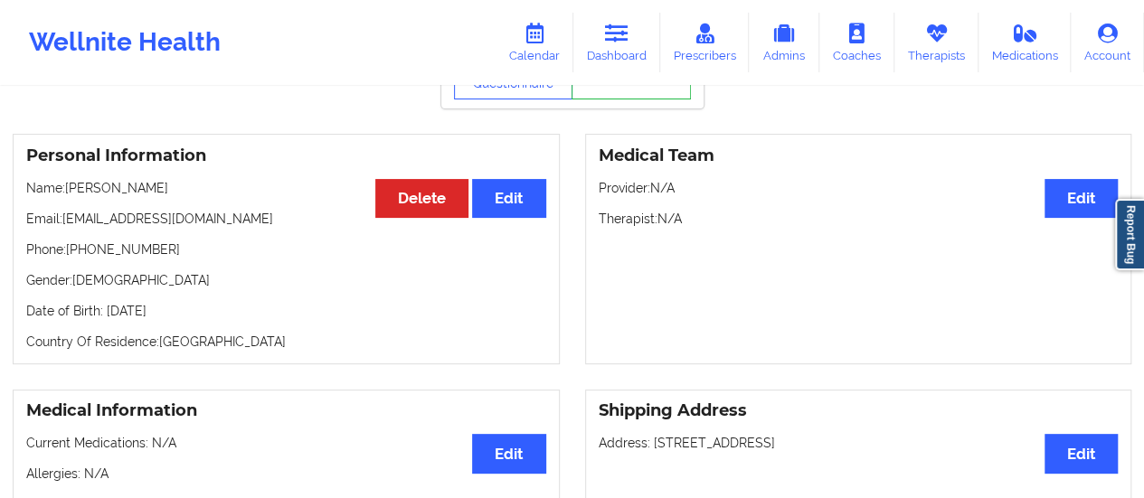
scroll to position [110, 0]
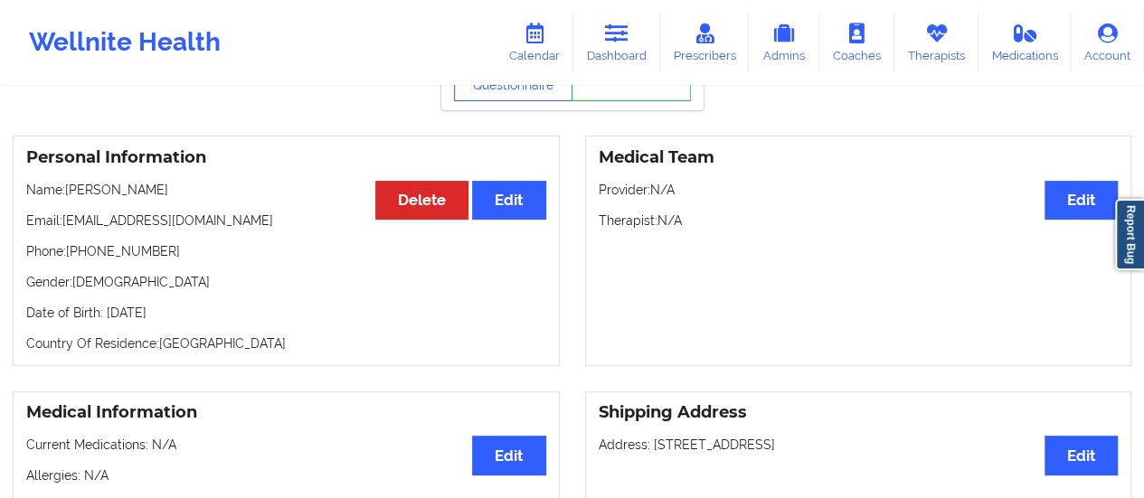
drag, startPoint x: 157, startPoint y: 193, endPoint x: 67, endPoint y: 193, distance: 90.4
click at [67, 193] on p "Name: Alexis Bartels" at bounding box center [286, 190] width 520 height 18
copy p "Alexis Bartels"
click at [610, 62] on link "Dashboard" at bounding box center [616, 43] width 87 height 60
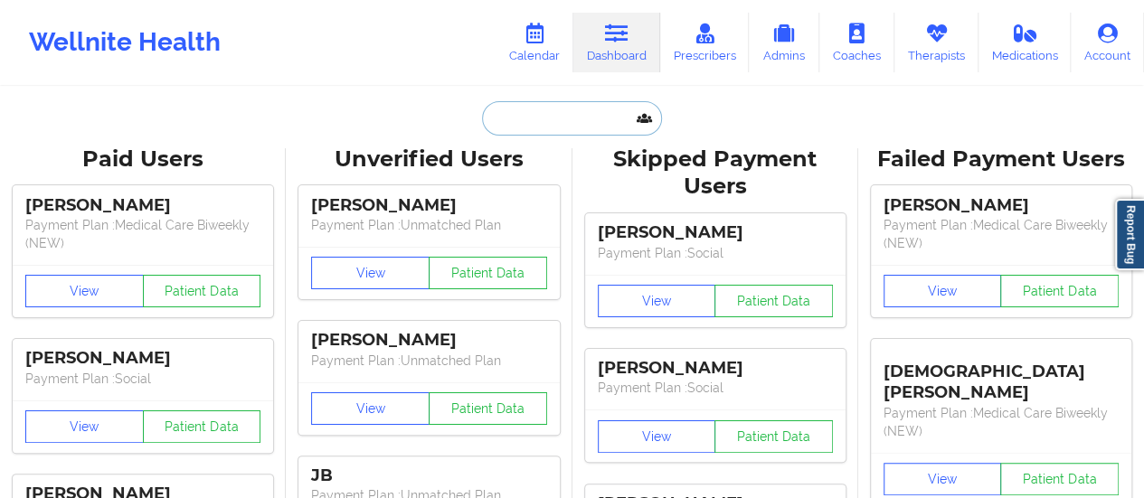
click at [546, 114] on input "text" at bounding box center [571, 118] width 179 height 34
paste input "evelyngebhardt87@gmail.com"
type input "evelyngebhardt87@gmail.com"
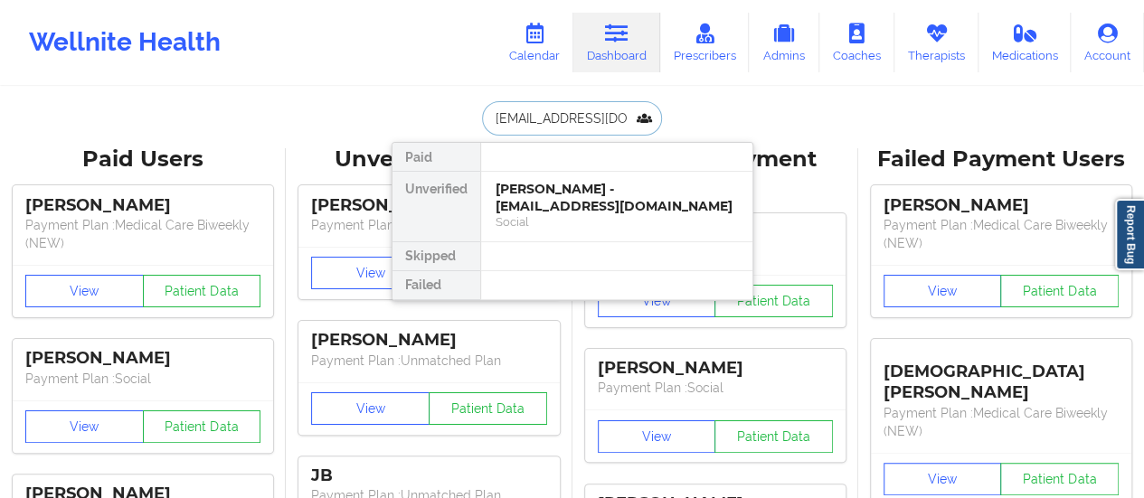
scroll to position [0, 33]
click at [552, 222] on div "Social" at bounding box center [616, 221] width 242 height 15
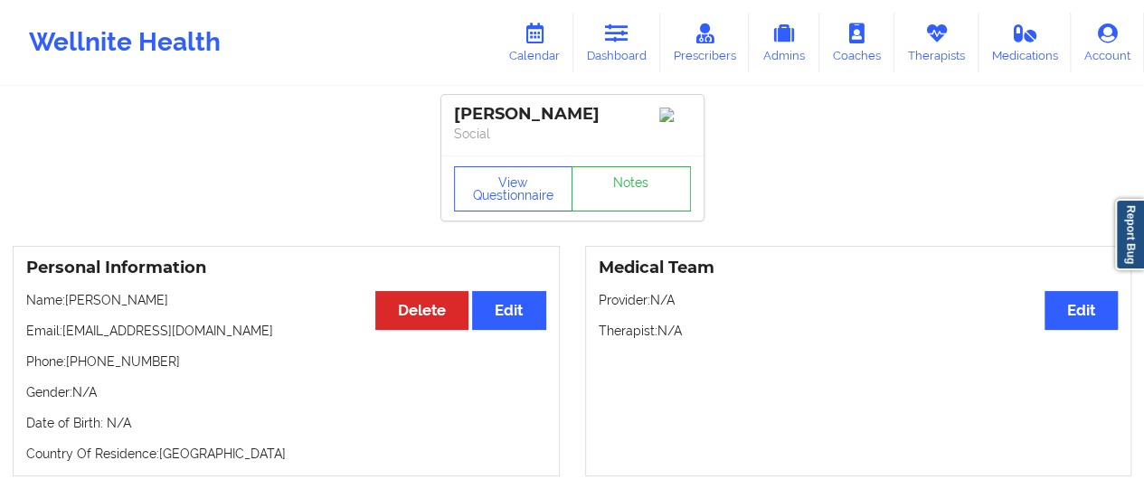
scroll to position [1, 0]
drag, startPoint x: 179, startPoint y: 309, endPoint x: 67, endPoint y: 305, distance: 112.2
click at [67, 305] on p "Name: evelyn gebhardt" at bounding box center [286, 299] width 520 height 18
copy p "evelyn gebhardt"
click at [627, 39] on icon at bounding box center [617, 34] width 24 height 20
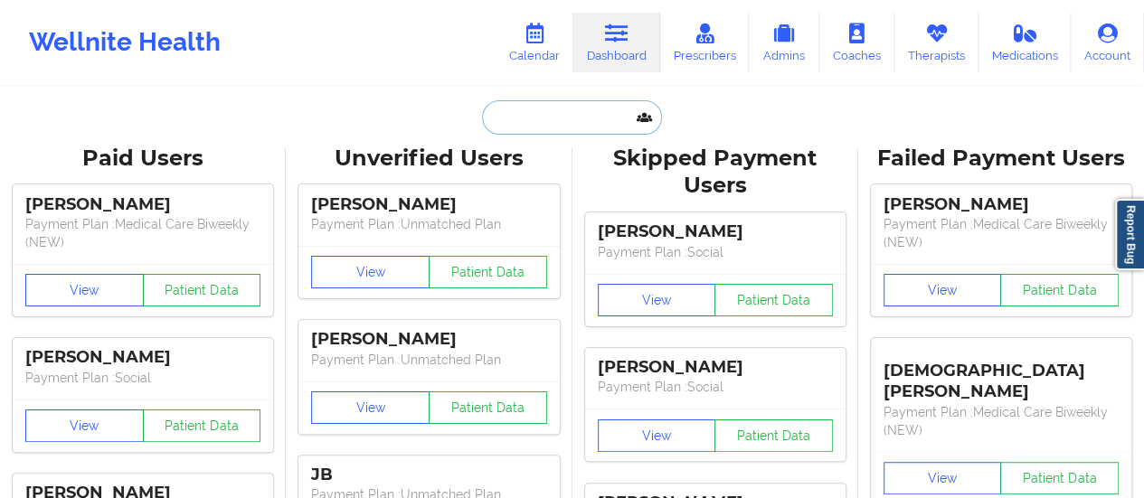
click at [524, 118] on input "text" at bounding box center [571, 117] width 179 height 34
paste input "evelyn gebhardt"
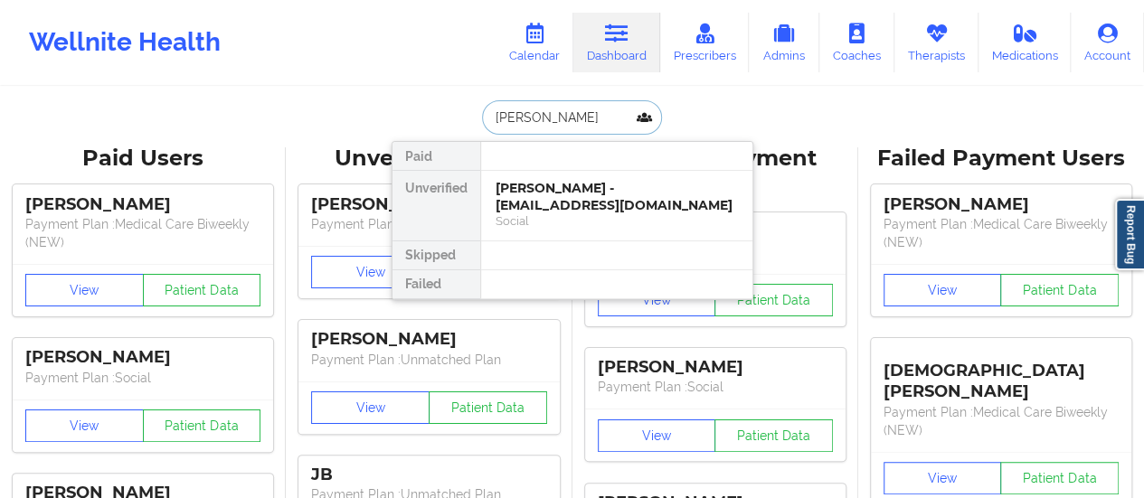
drag, startPoint x: 531, startPoint y: 120, endPoint x: 466, endPoint y: 124, distance: 65.2
click at [466, 124] on div "evelyn gebhardt Paid Unverified evelyn gebhardt - evelyngebhardt87@gmail.com So…" at bounding box center [572, 117] width 362 height 34
type input "gebhardt"
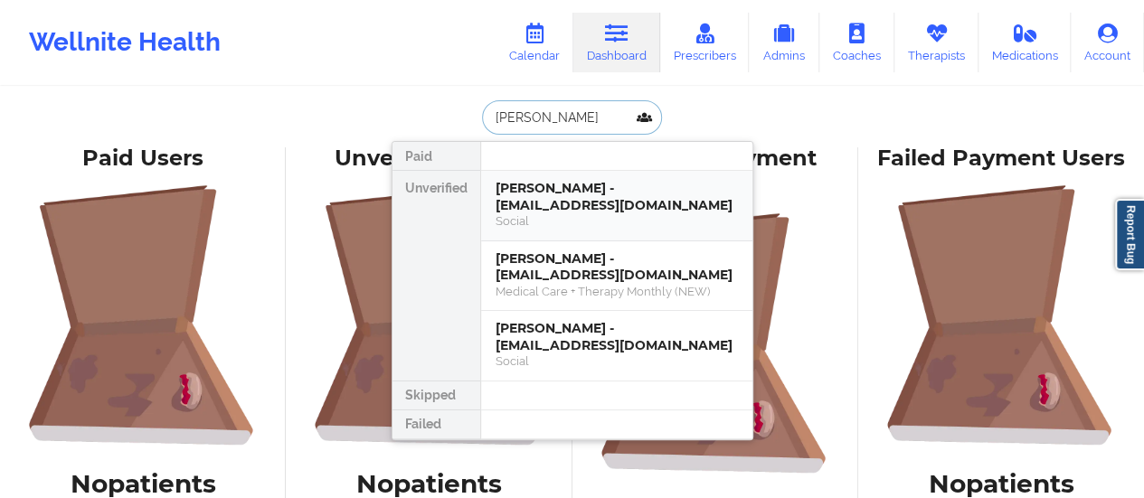
click at [584, 214] on div "Social" at bounding box center [616, 220] width 242 height 15
